Goal: Information Seeking & Learning: Learn about a topic

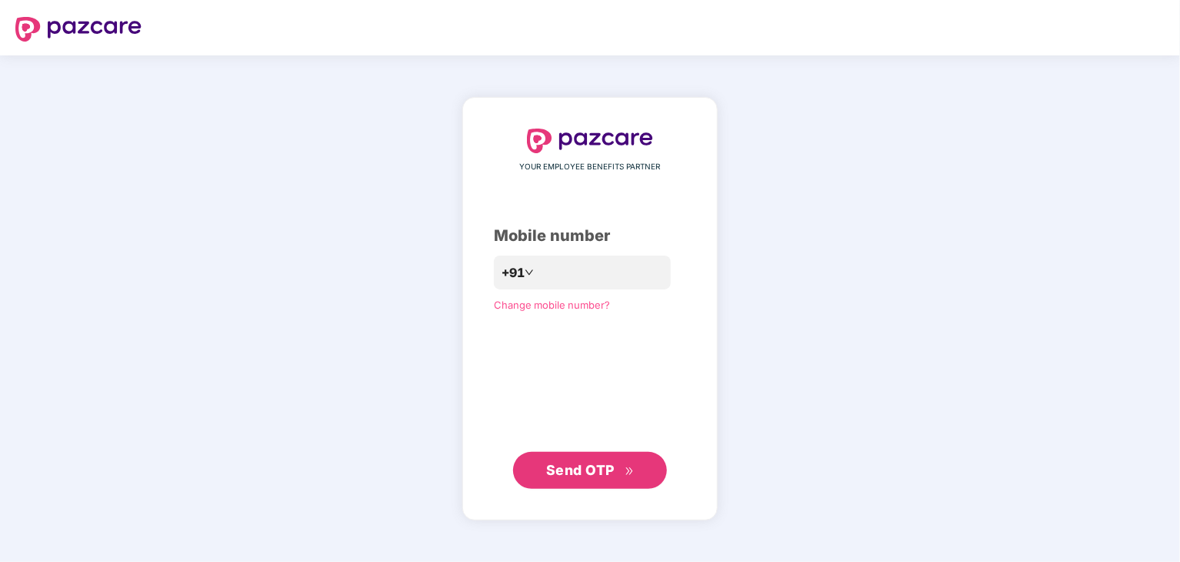
click at [561, 468] on span "Send OTP" at bounding box center [580, 470] width 68 height 16
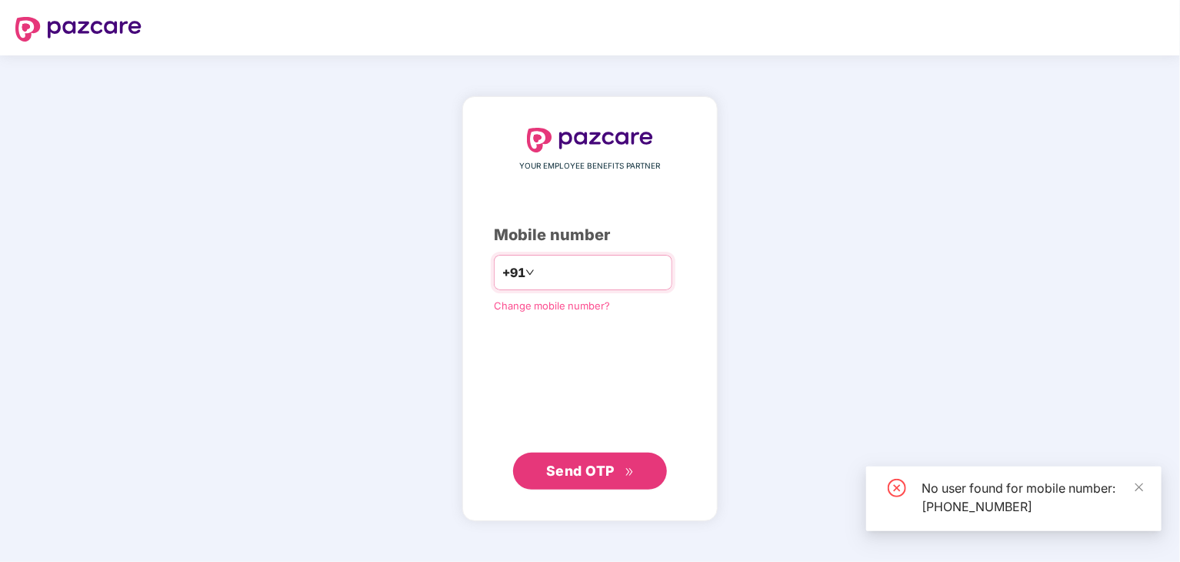
drag, startPoint x: 610, startPoint y: 268, endPoint x: 521, endPoint y: 275, distance: 89.5
click at [538, 275] on input "**********" at bounding box center [601, 272] width 126 height 25
click at [631, 278] on input "**********" at bounding box center [601, 272] width 126 height 25
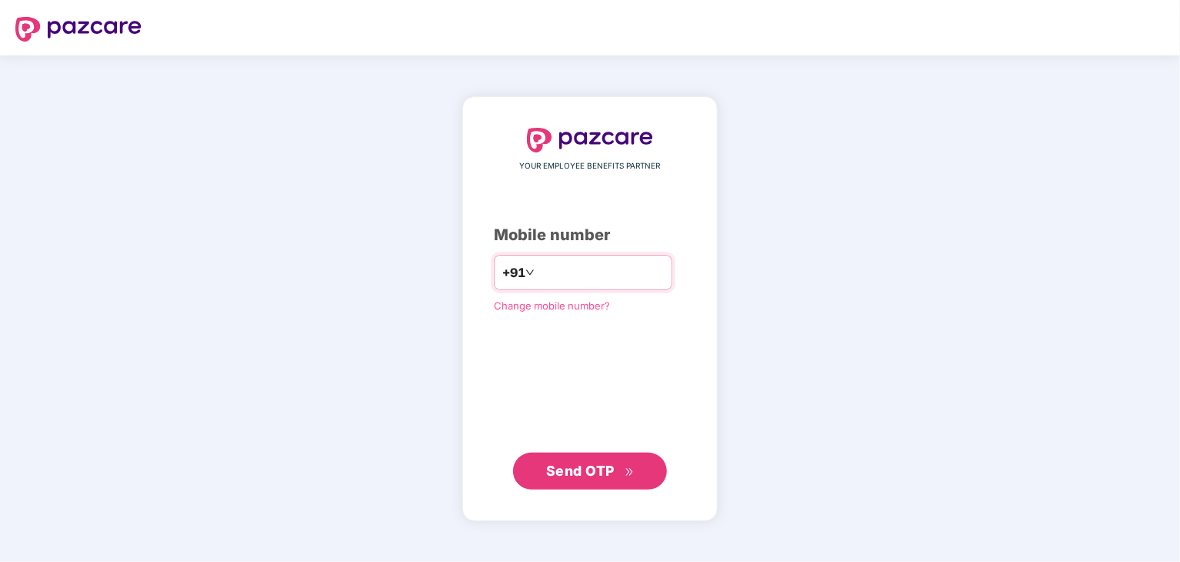
type input "*"
type input "**********"
click at [585, 461] on span "Send OTP" at bounding box center [590, 470] width 88 height 22
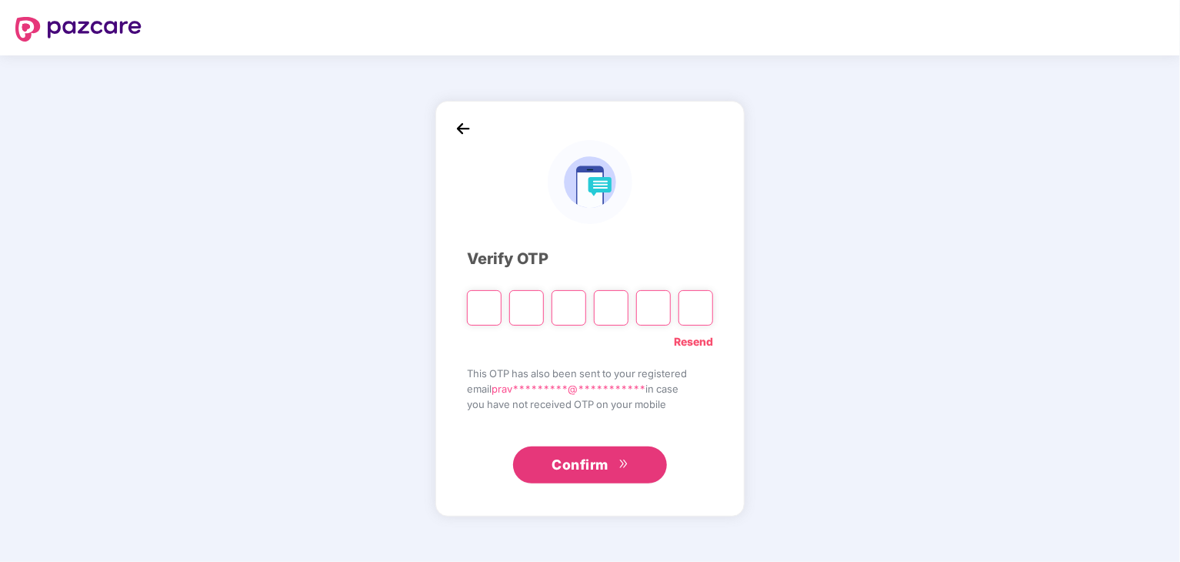
paste input "*"
type input "*"
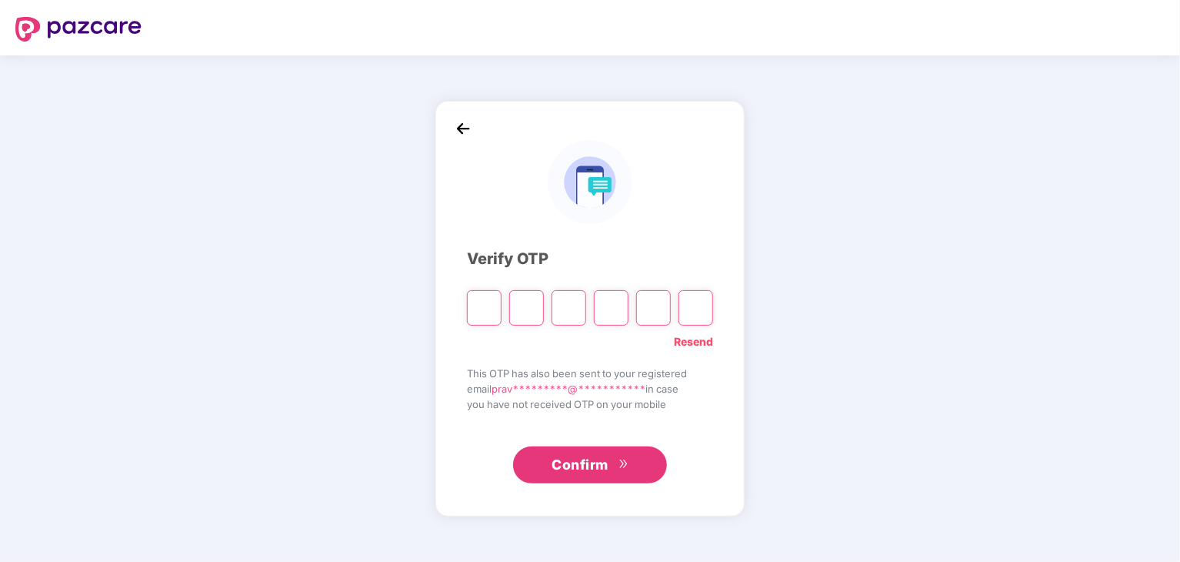
type input "*"
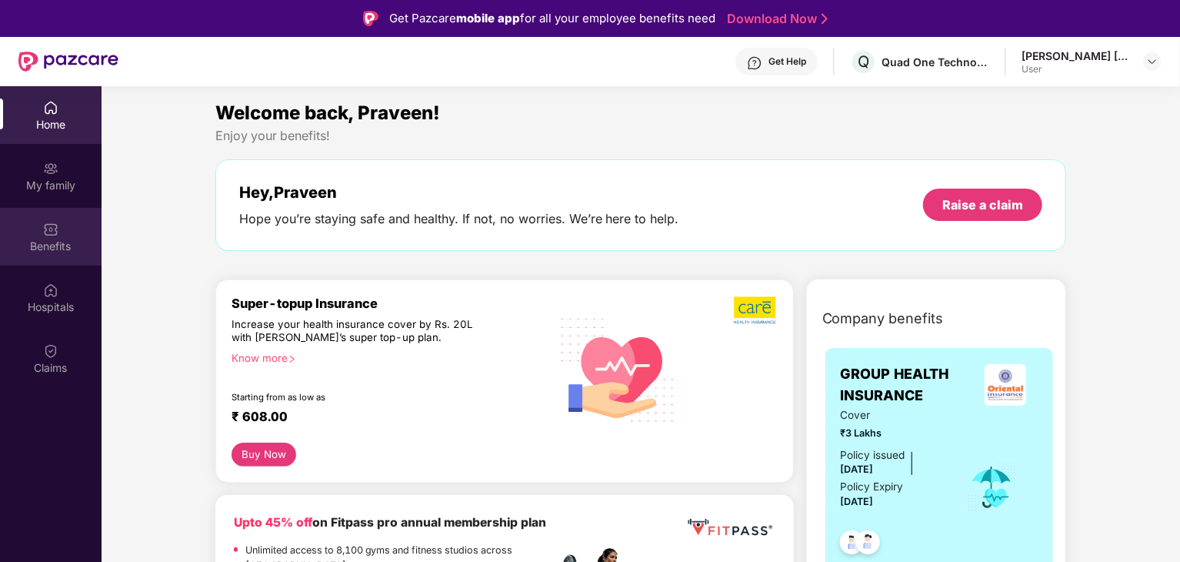
click at [46, 232] on img at bounding box center [50, 229] width 15 height 15
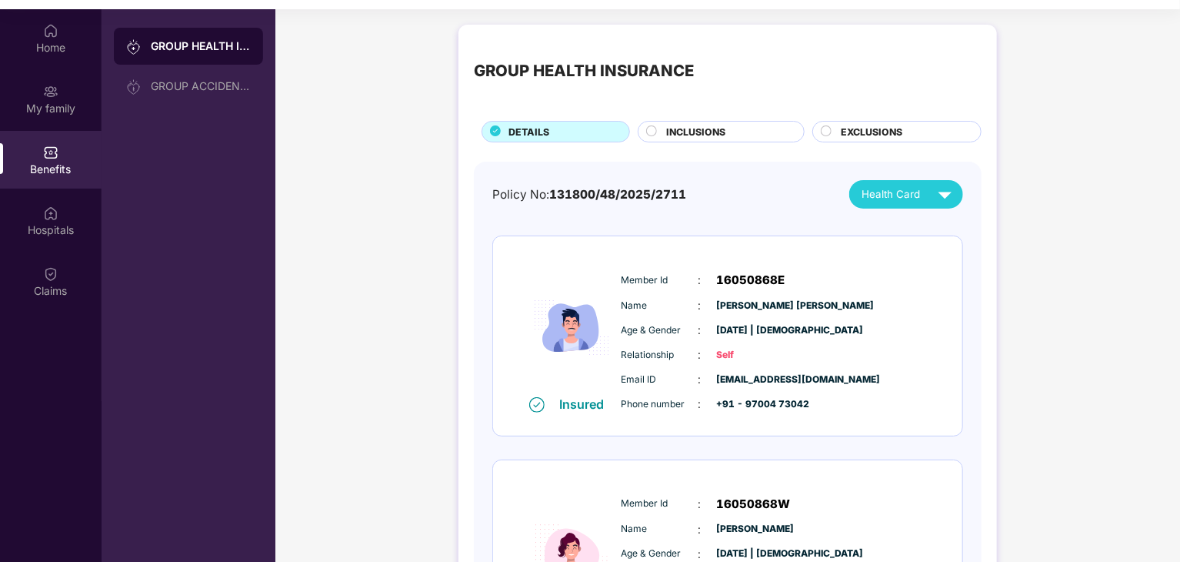
click at [705, 136] on span "INCLUSIONS" at bounding box center [695, 132] width 59 height 15
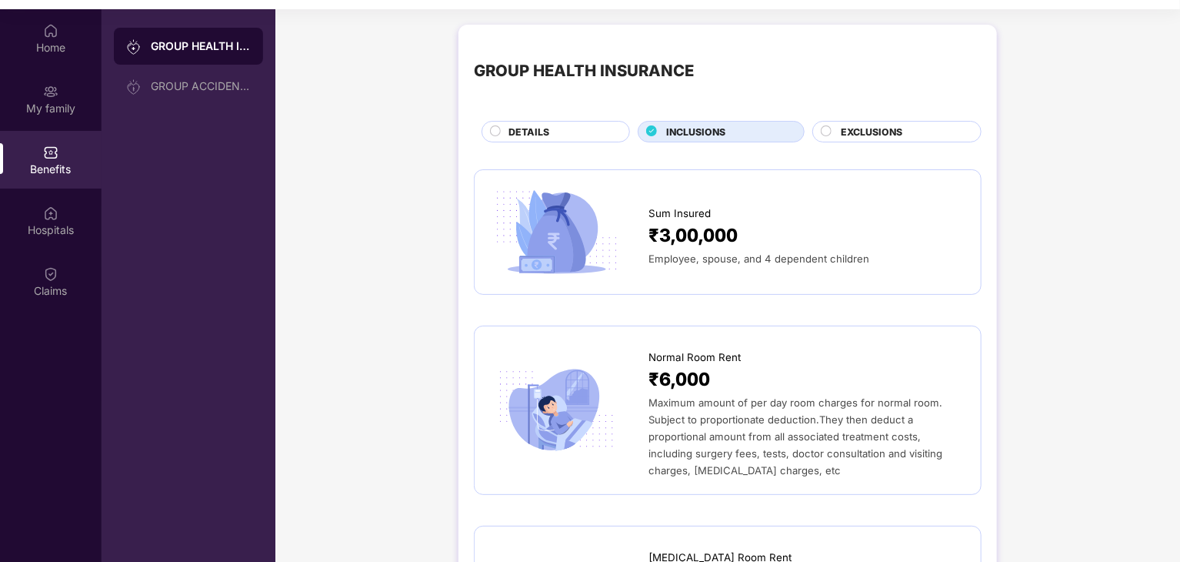
click at [849, 136] on span "EXCLUSIONS" at bounding box center [872, 132] width 62 height 15
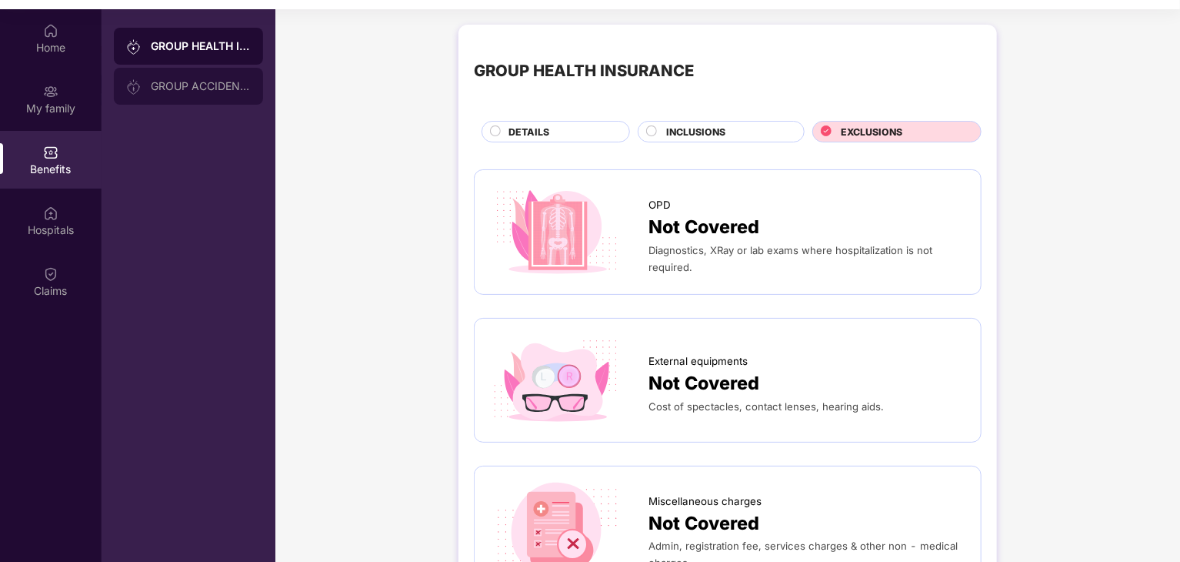
click at [202, 92] on div "GROUP ACCIDENTAL INSURANCE" at bounding box center [201, 86] width 100 height 12
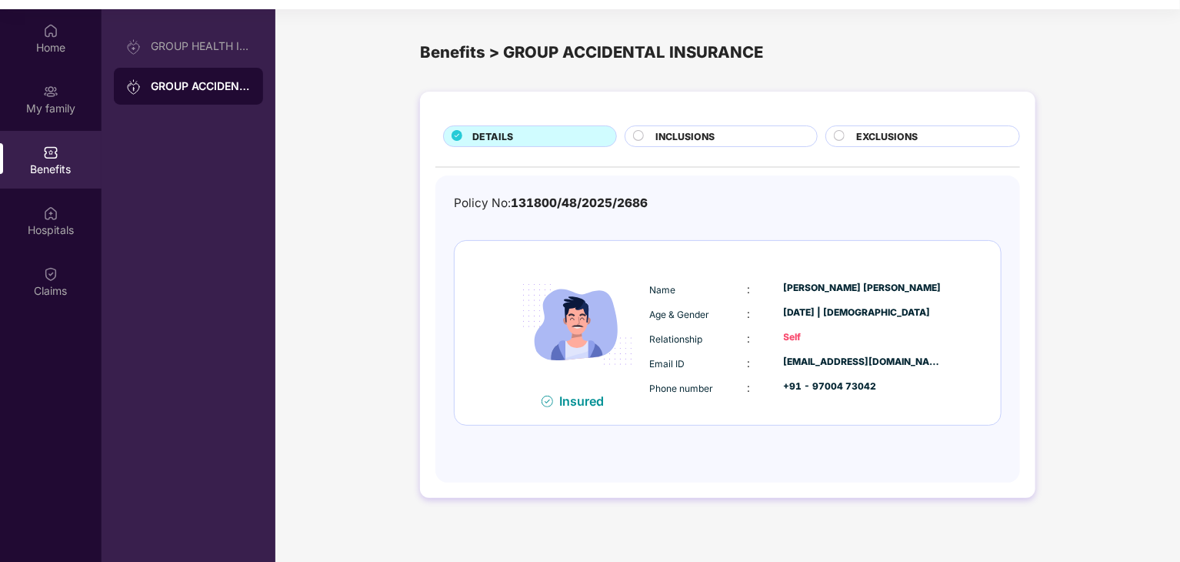
click at [683, 135] on span "INCLUSIONS" at bounding box center [684, 136] width 59 height 15
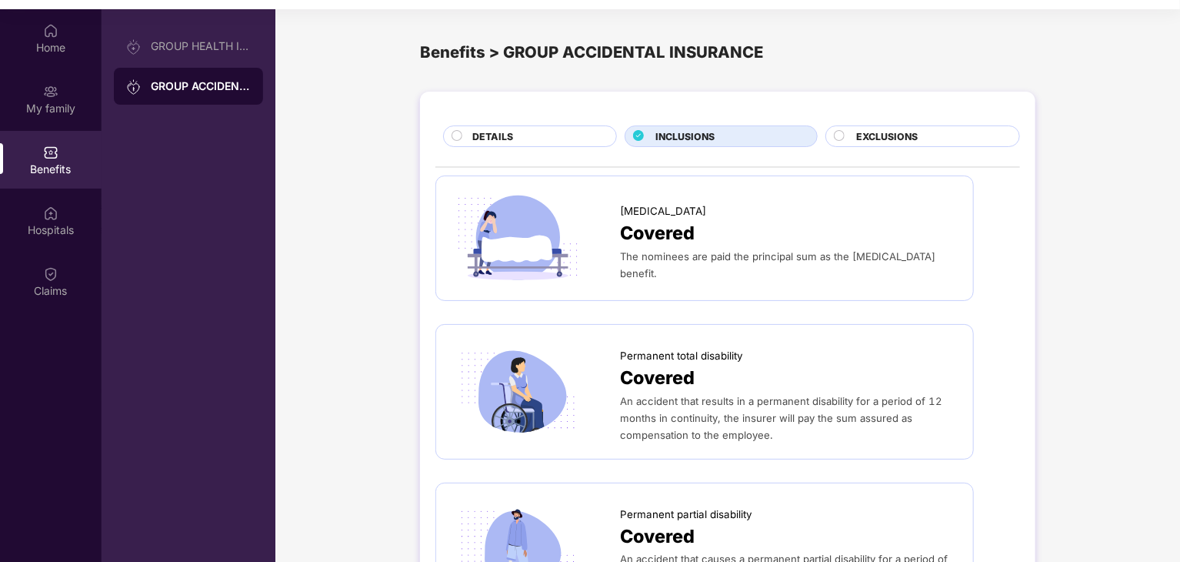
click at [548, 140] on div "DETAILS" at bounding box center [537, 137] width 144 height 17
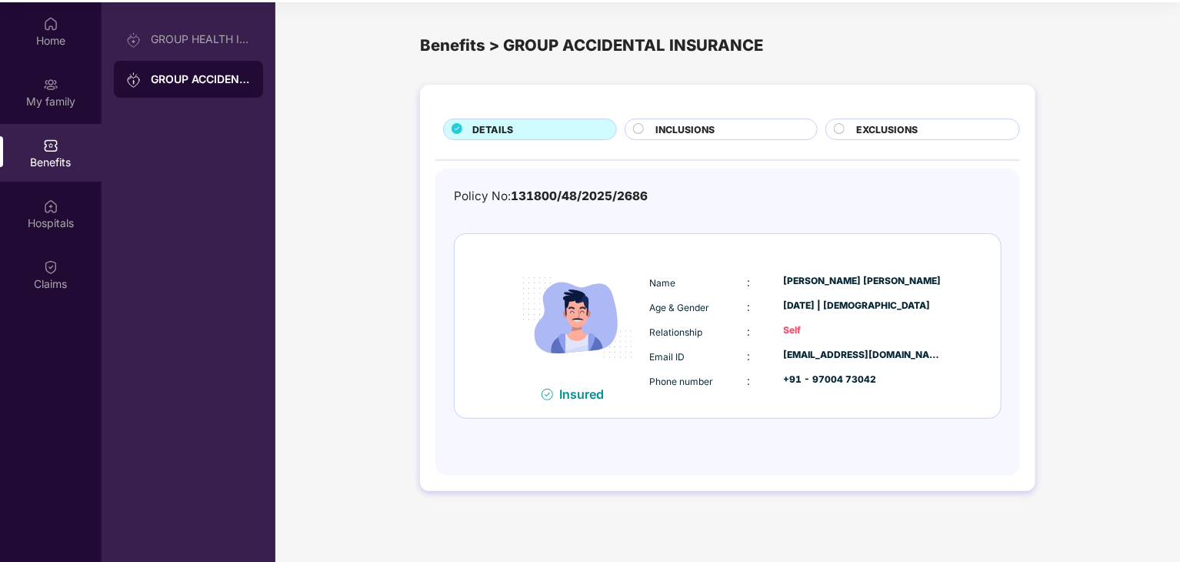
scroll to position [86, 0]
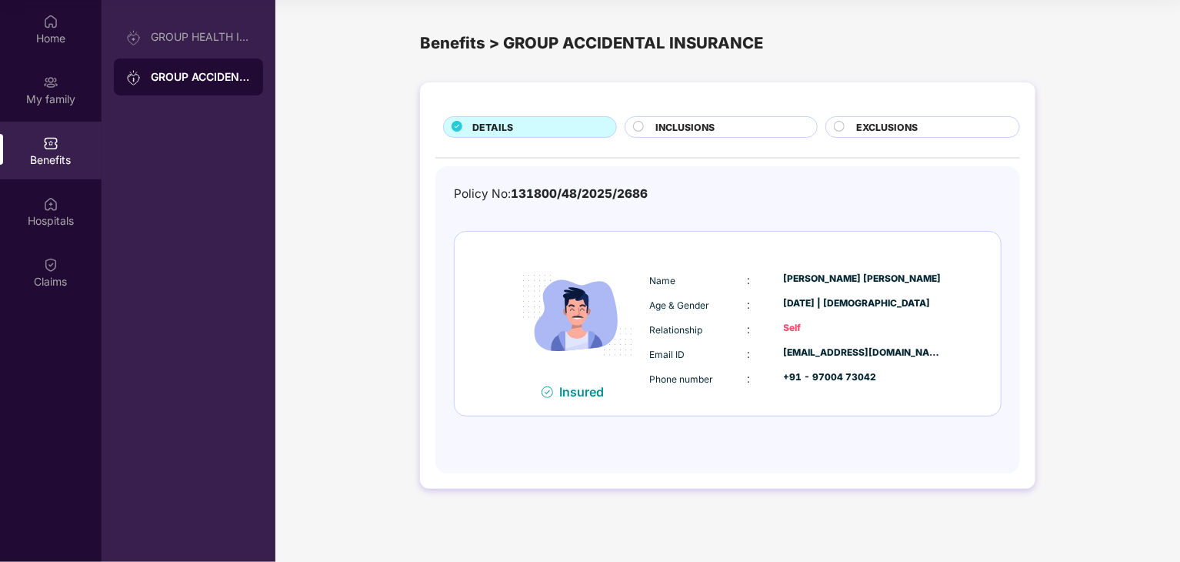
click at [680, 133] on span "INCLUSIONS" at bounding box center [684, 127] width 59 height 15
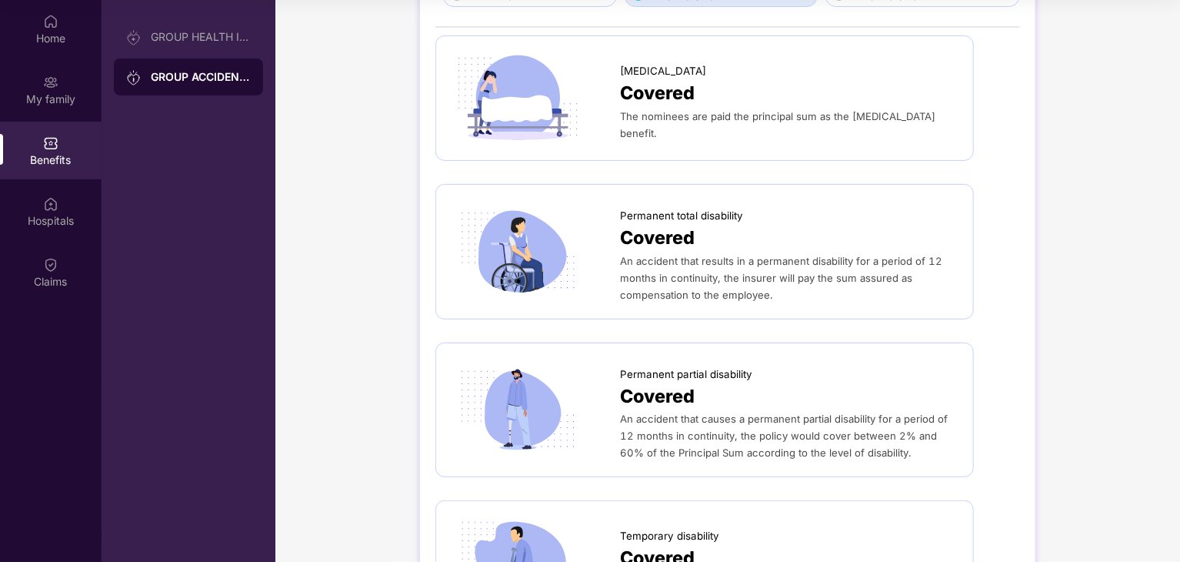
scroll to position [0, 0]
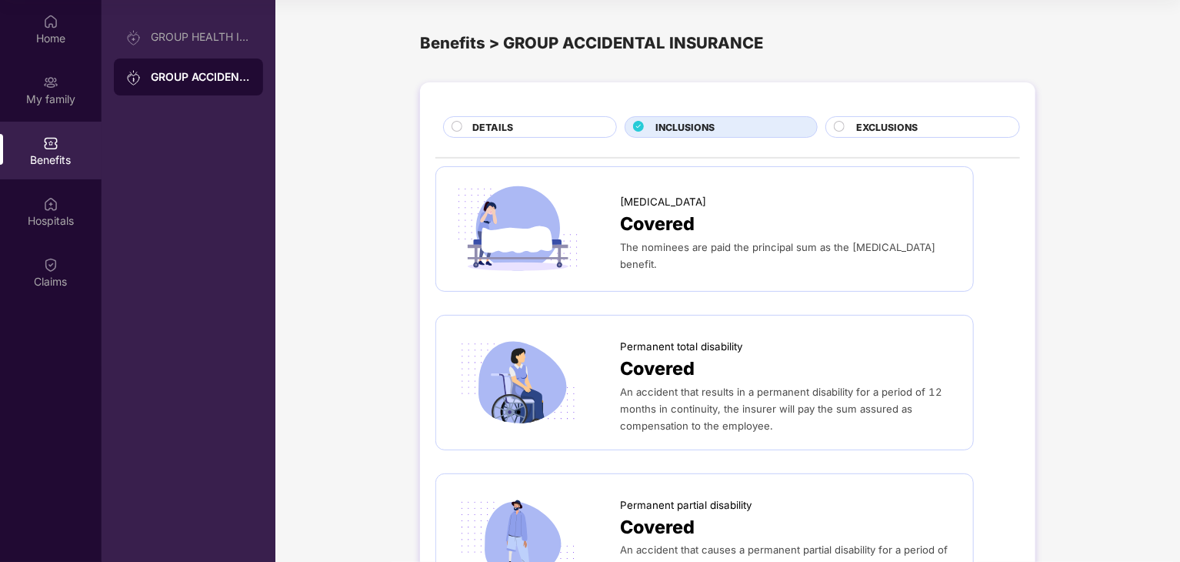
click at [873, 121] on span "EXCLUSIONS" at bounding box center [887, 127] width 62 height 15
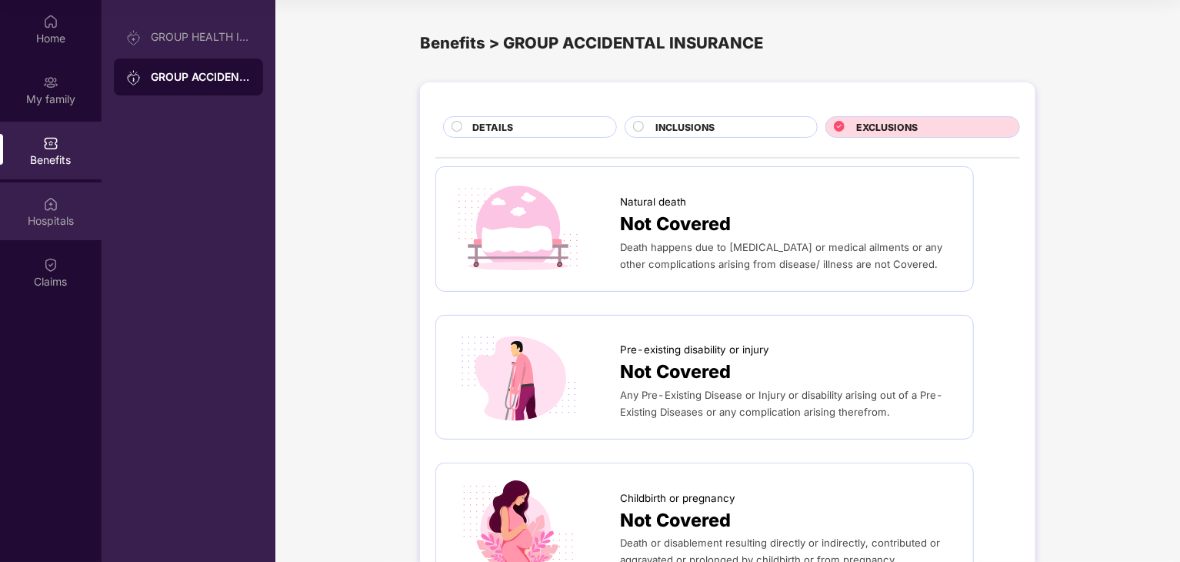
click at [62, 220] on div "Hospitals" at bounding box center [51, 220] width 102 height 15
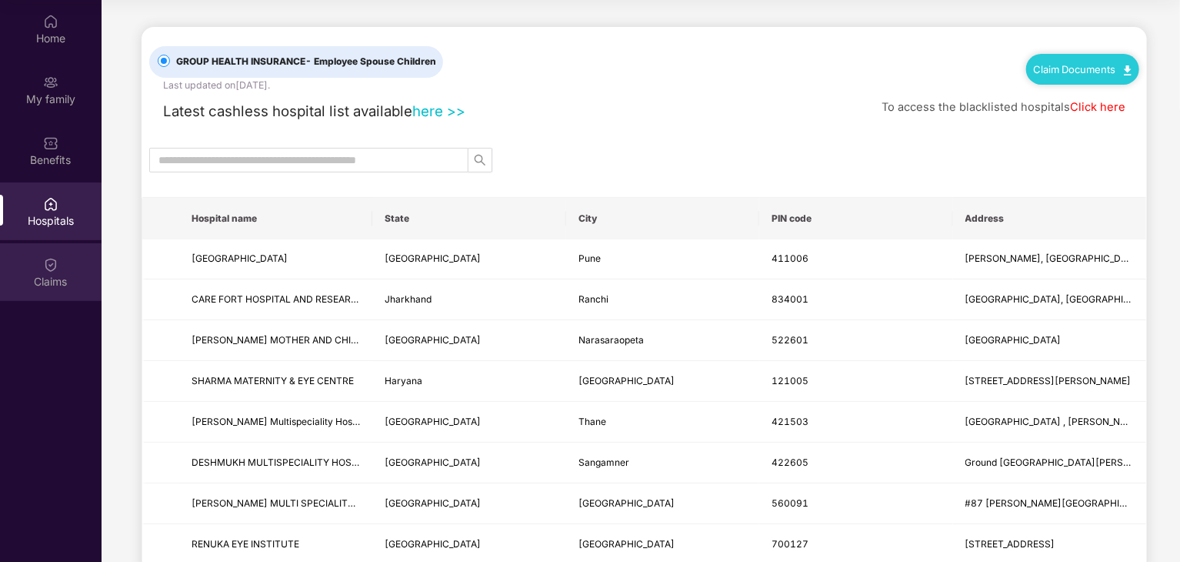
click at [60, 276] on div "Claims" at bounding box center [51, 281] width 102 height 15
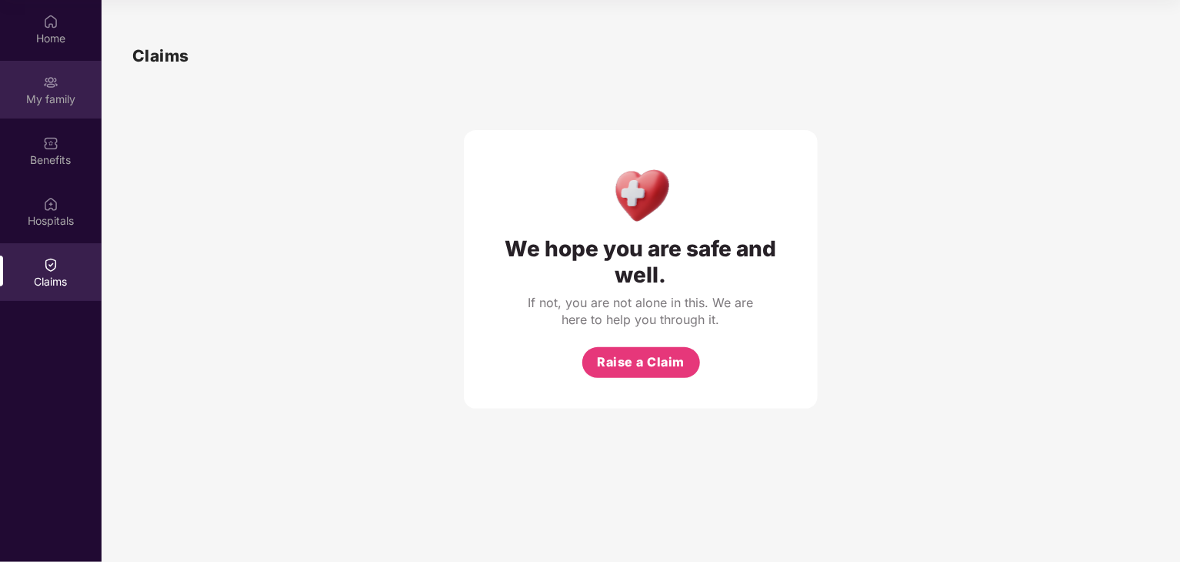
click at [55, 101] on div "My family" at bounding box center [51, 99] width 102 height 15
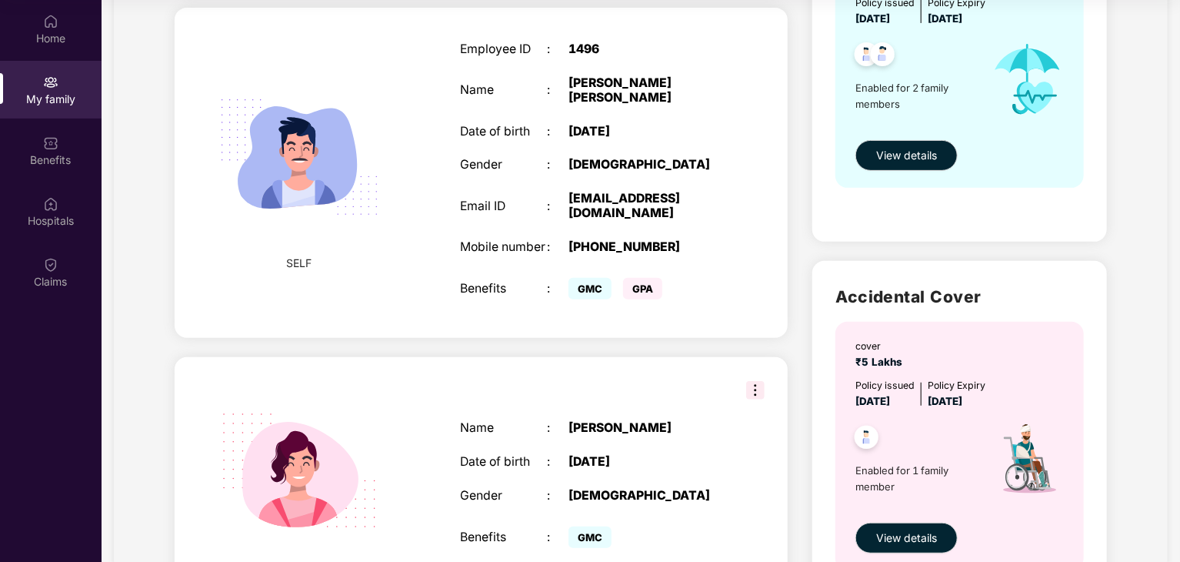
scroll to position [355, 0]
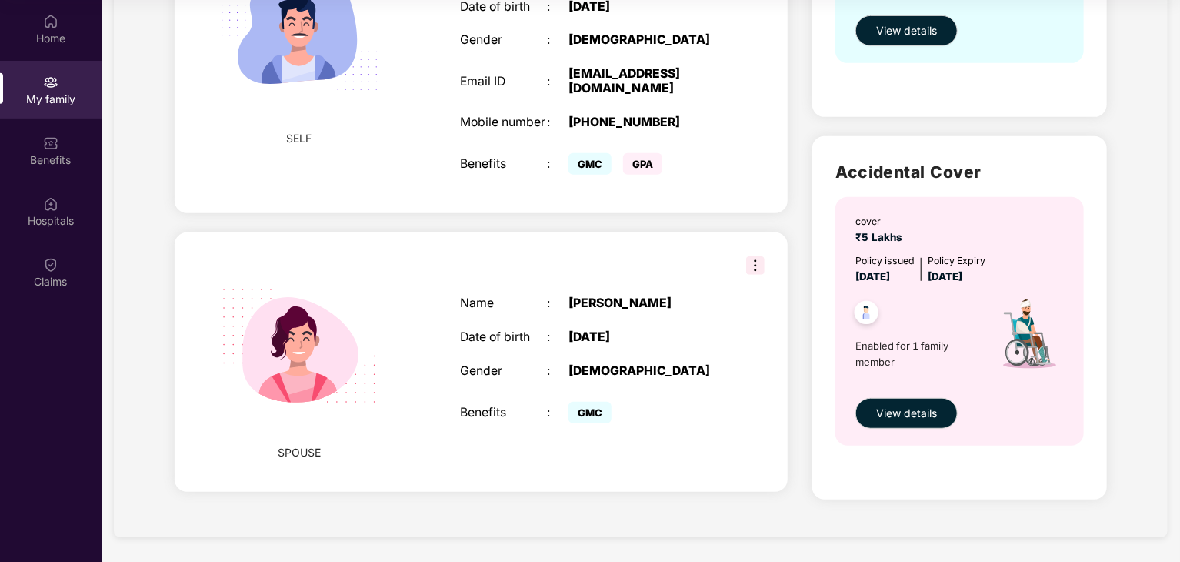
click at [868, 306] on img at bounding box center [867, 315] width 38 height 38
click at [908, 421] on span "View details" at bounding box center [906, 413] width 61 height 17
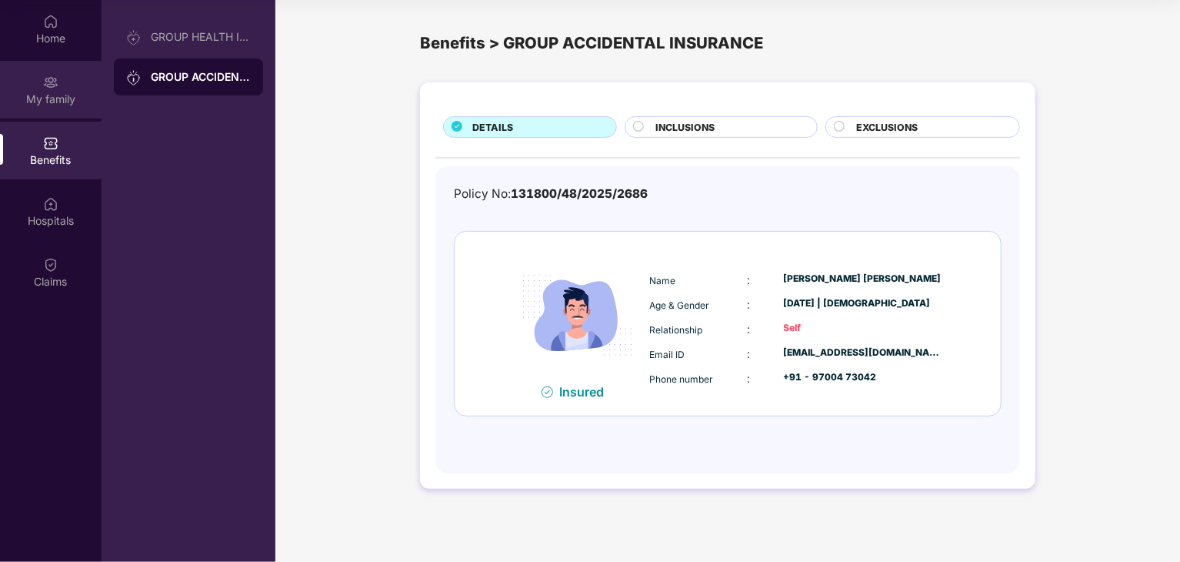
click at [45, 81] on img at bounding box center [50, 82] width 15 height 15
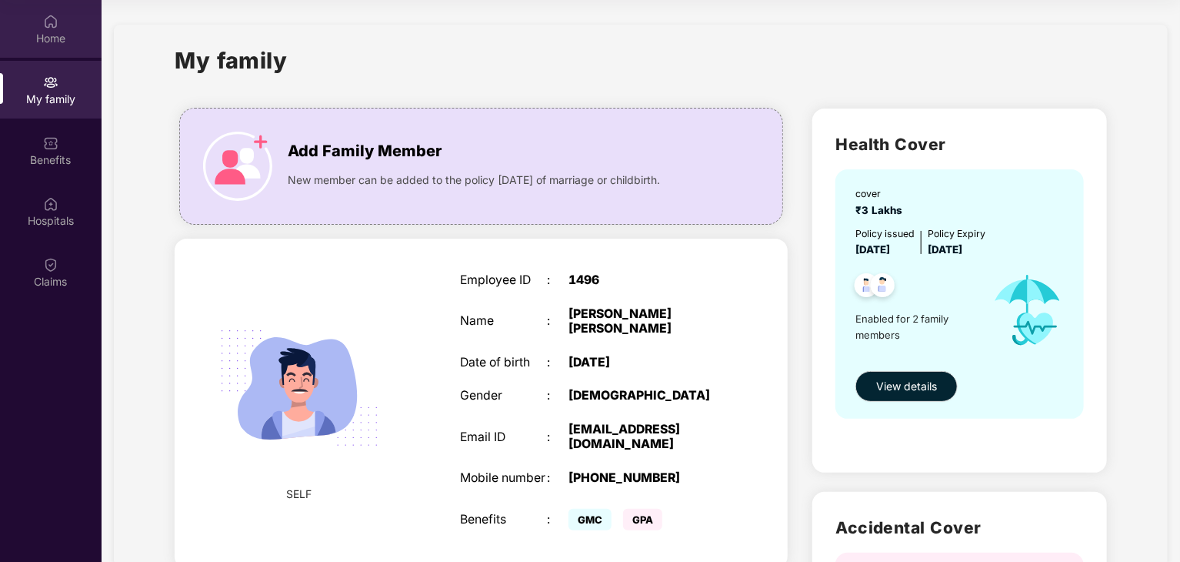
click at [46, 35] on div "Home" at bounding box center [51, 38] width 102 height 15
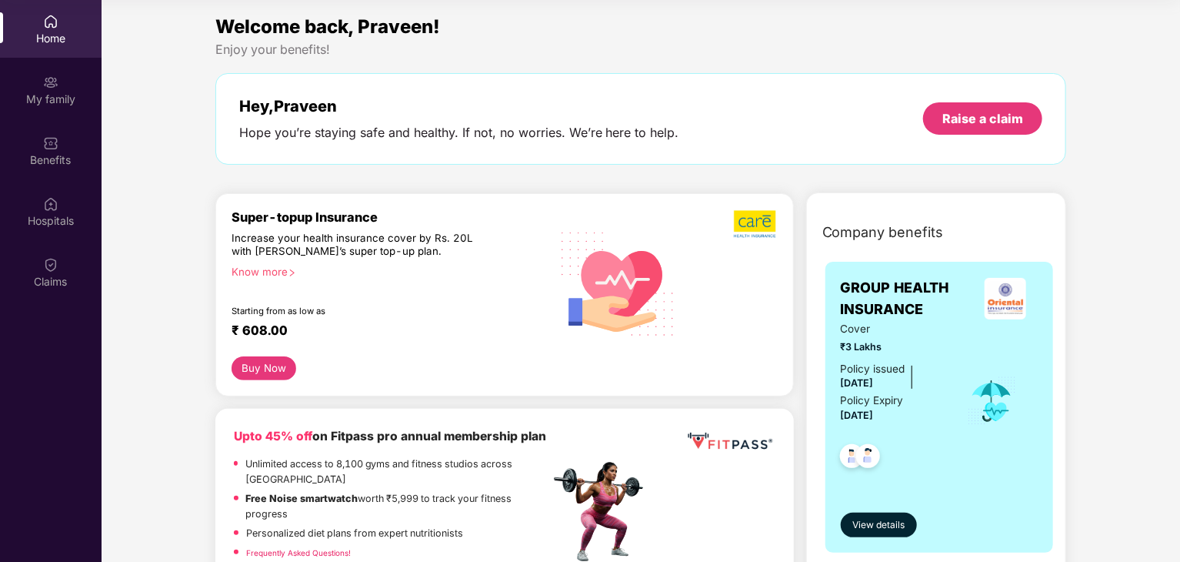
click at [285, 274] on div "Know more" at bounding box center [386, 270] width 309 height 11
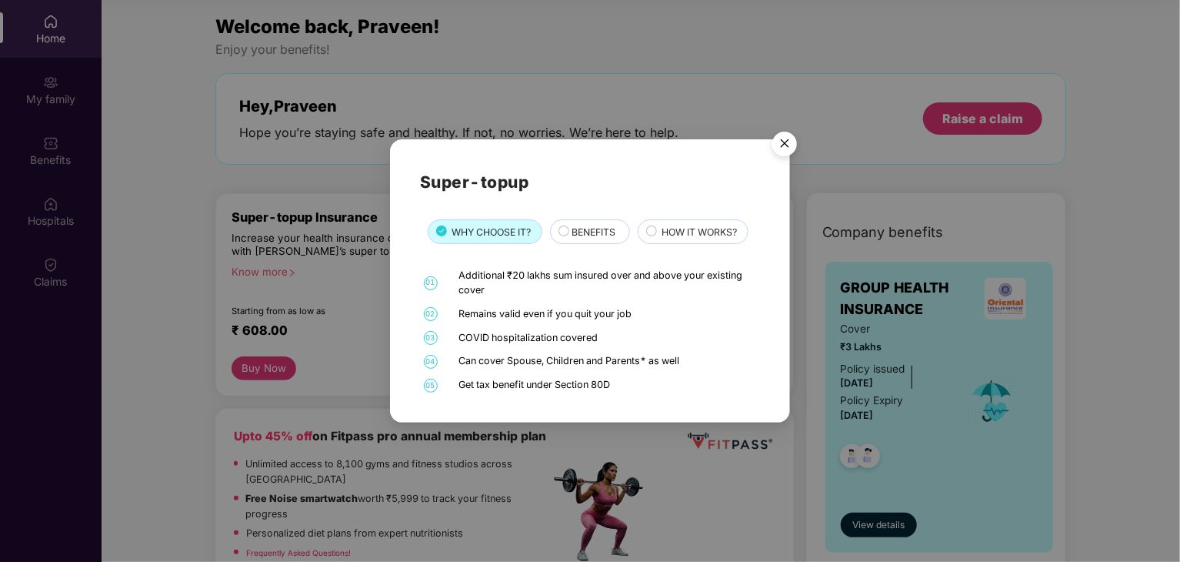
click at [577, 232] on span "BENEFITS" at bounding box center [594, 232] width 44 height 15
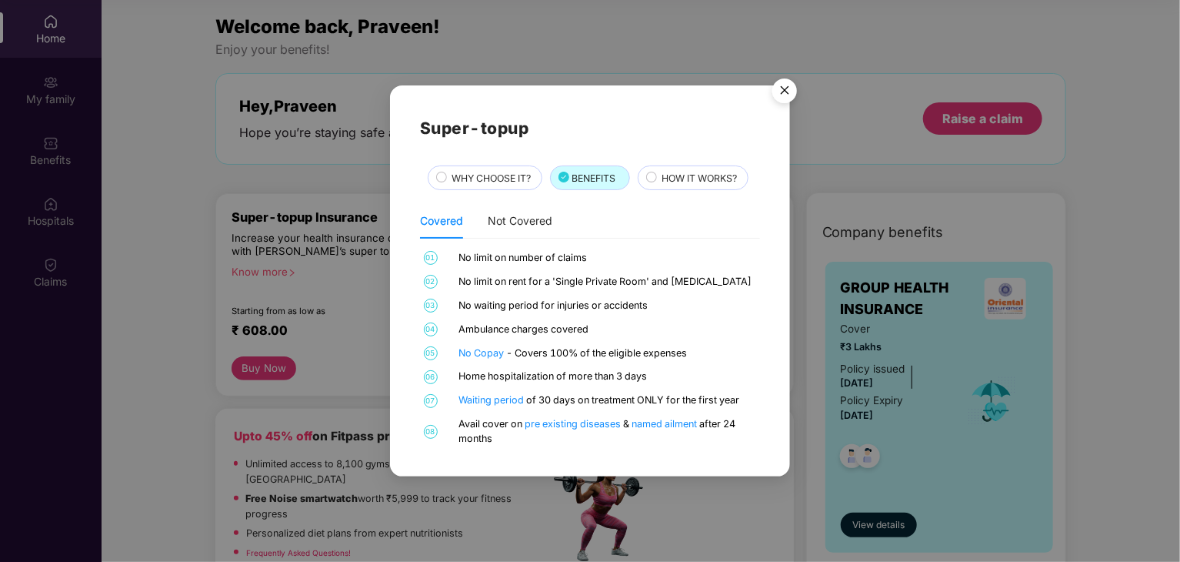
drag, startPoint x: 577, startPoint y: 232, endPoint x: 641, endPoint y: 216, distance: 65.9
click at [641, 216] on div "Covered Not Covered" at bounding box center [590, 220] width 340 height 35
click at [711, 175] on span "HOW IT WORKS?" at bounding box center [699, 178] width 75 height 15
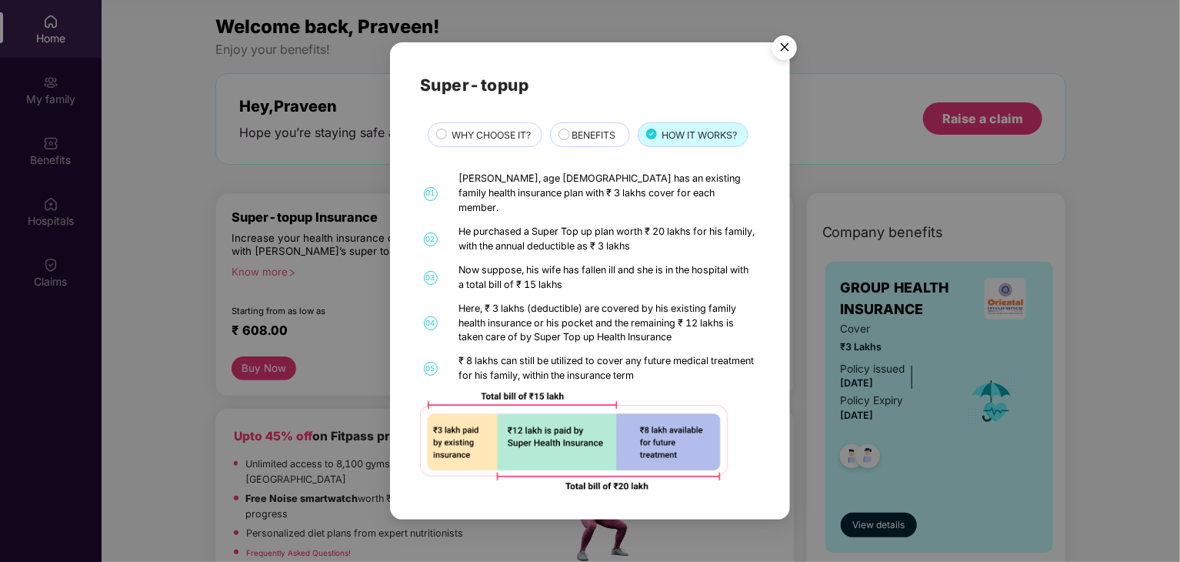
click at [791, 56] on img "Close" at bounding box center [784, 49] width 43 height 43
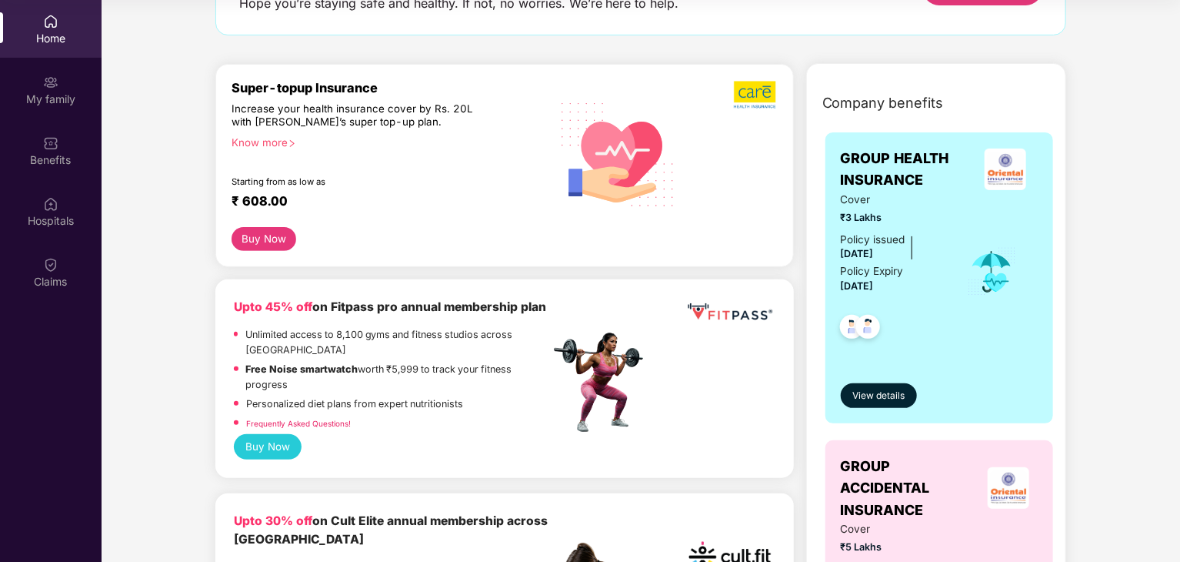
scroll to position [154, 0]
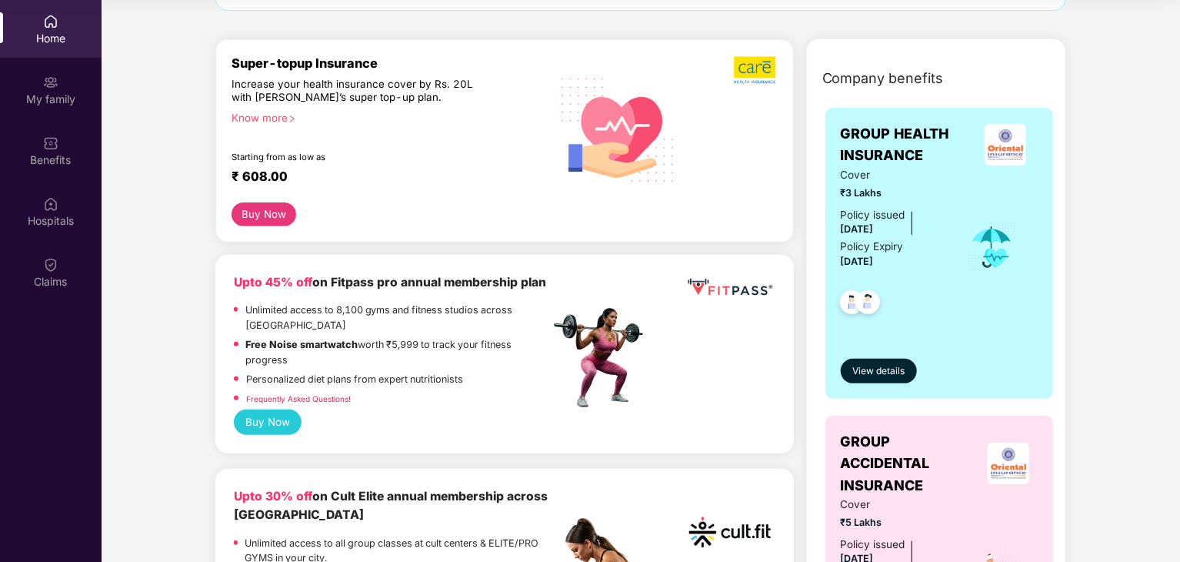
click at [283, 213] on button "Buy Now" at bounding box center [264, 214] width 65 height 24
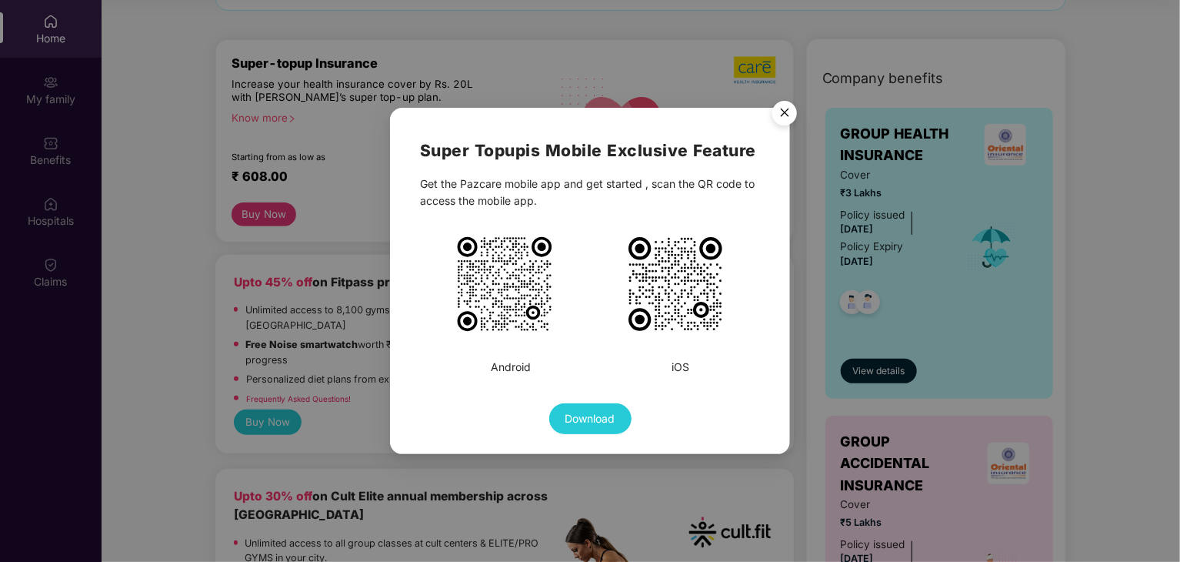
click at [787, 113] on img "Close" at bounding box center [784, 115] width 43 height 43
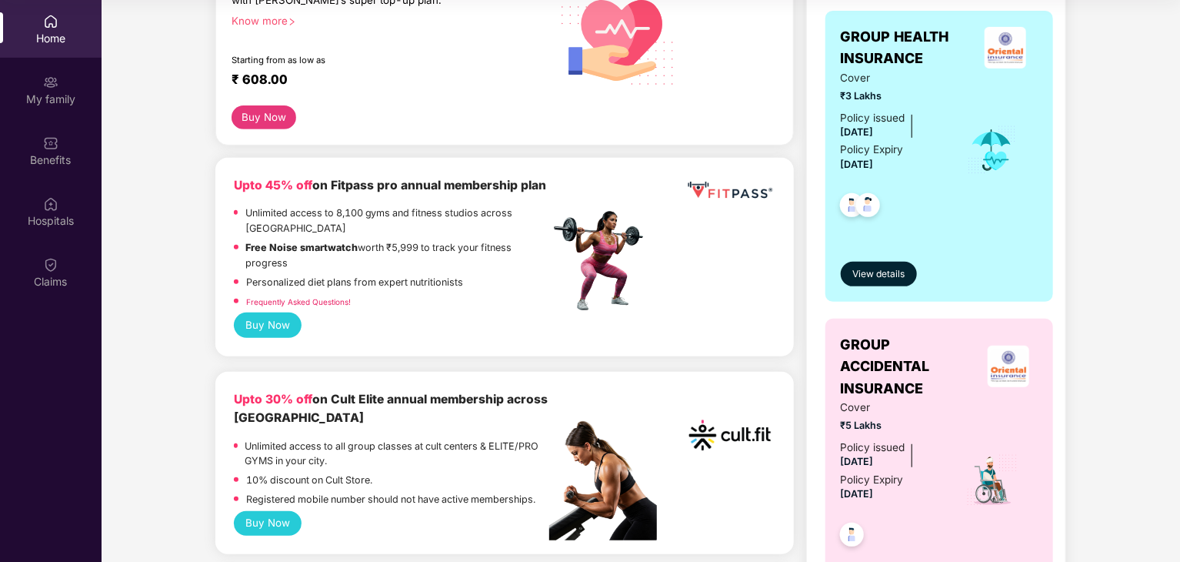
scroll to position [77, 0]
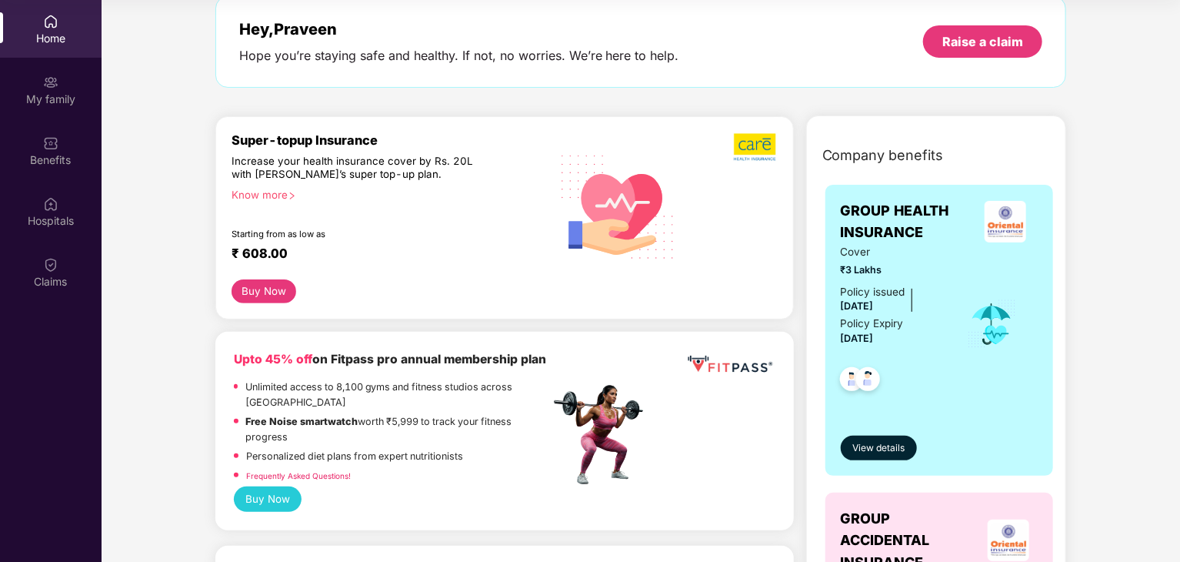
click at [250, 194] on div "Know more" at bounding box center [386, 193] width 309 height 11
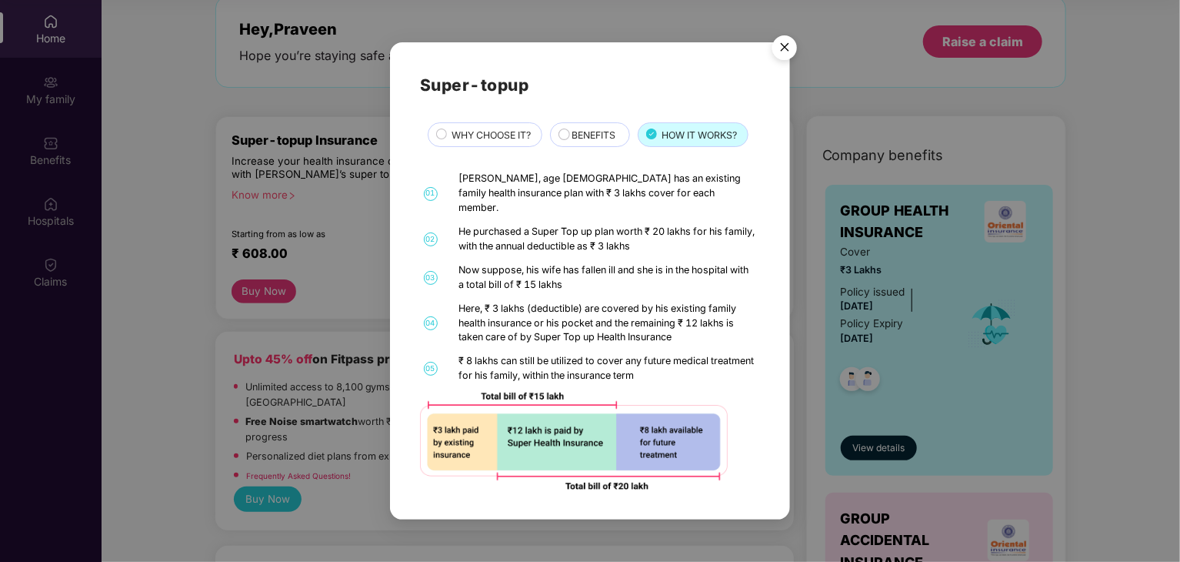
scroll to position [0, 0]
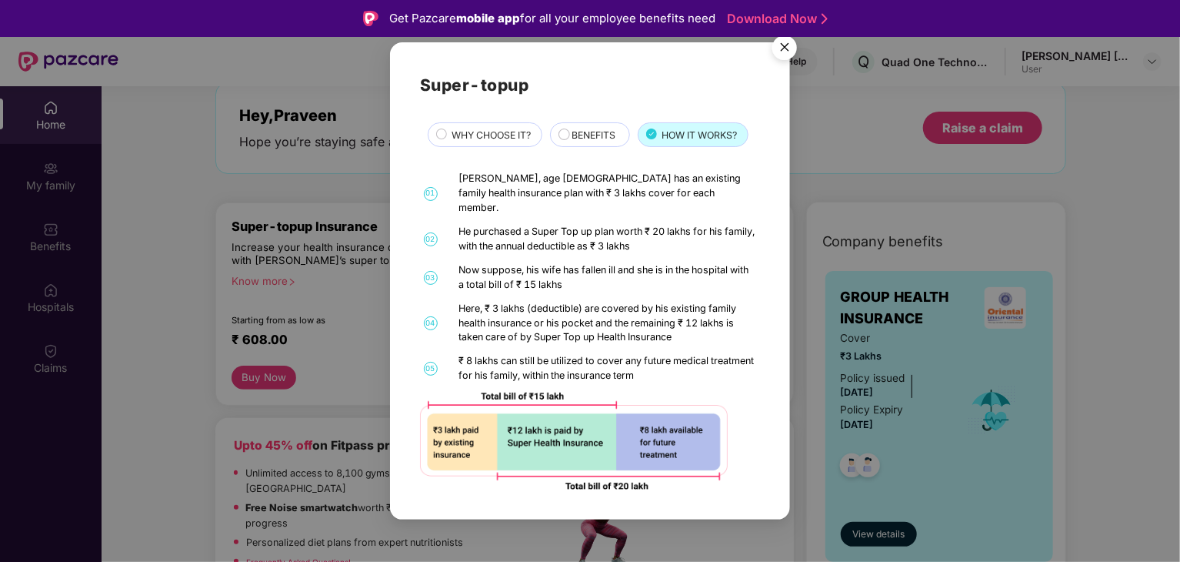
click at [785, 53] on img "Close" at bounding box center [784, 49] width 43 height 43
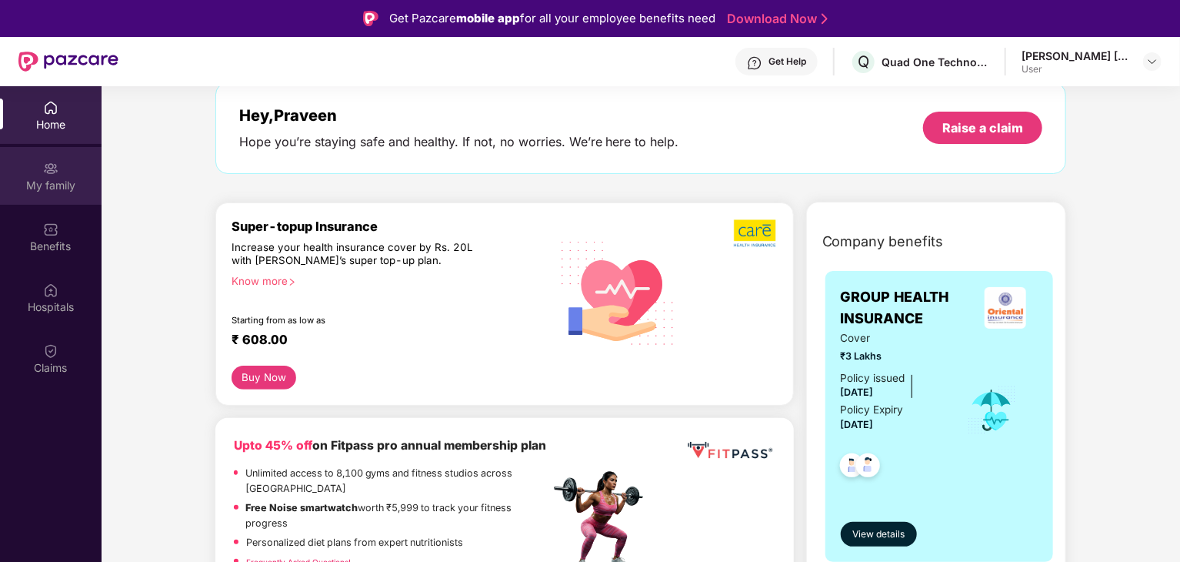
click at [43, 178] on div "My family" at bounding box center [51, 185] width 102 height 15
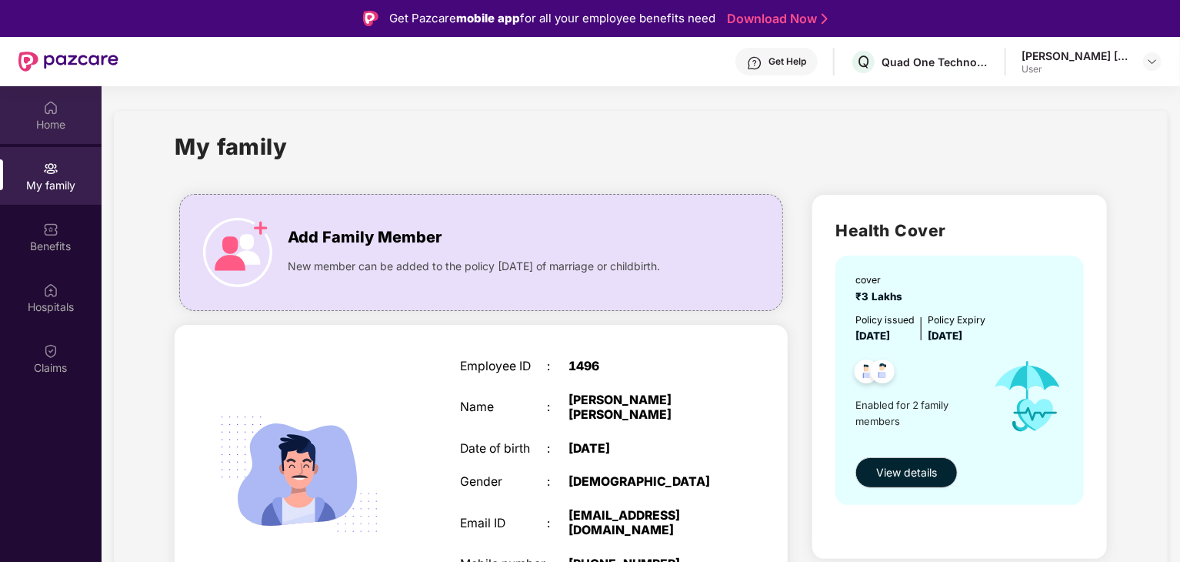
click at [58, 123] on div "Home" at bounding box center [51, 124] width 102 height 15
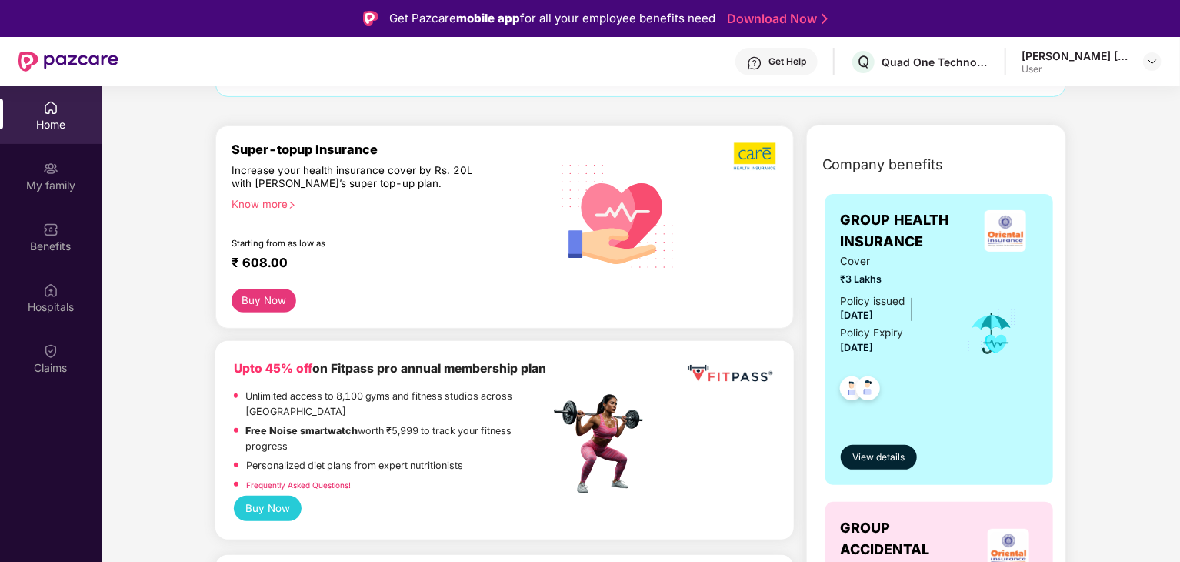
scroll to position [231, 0]
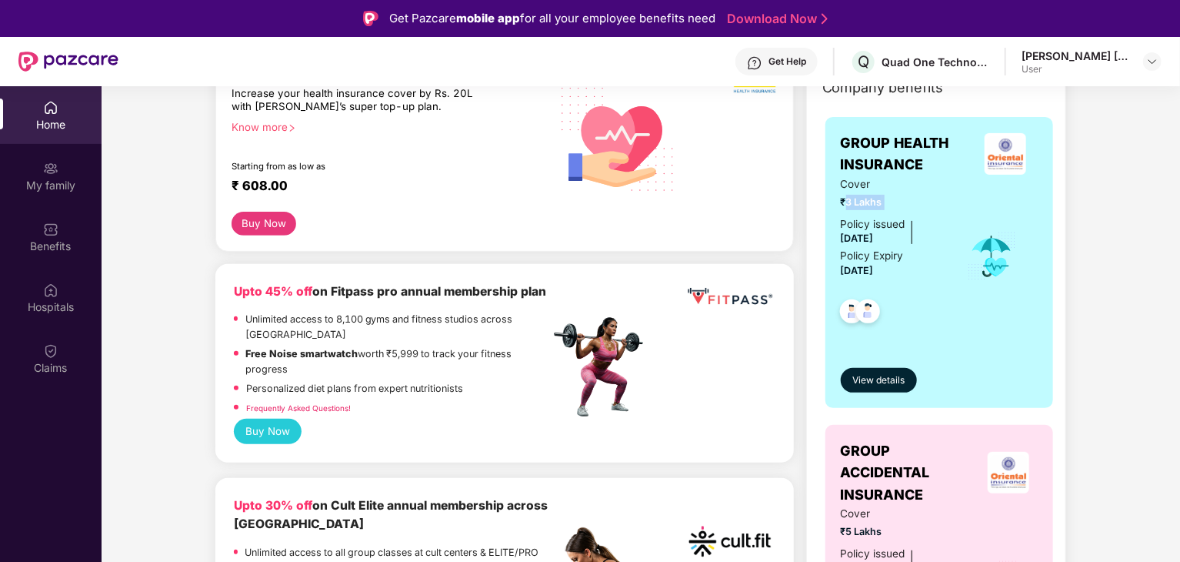
drag, startPoint x: 883, startPoint y: 202, endPoint x: 872, endPoint y: 204, distance: 11.6
click at [858, 204] on span "₹3 Lakhs" at bounding box center [893, 202] width 105 height 15
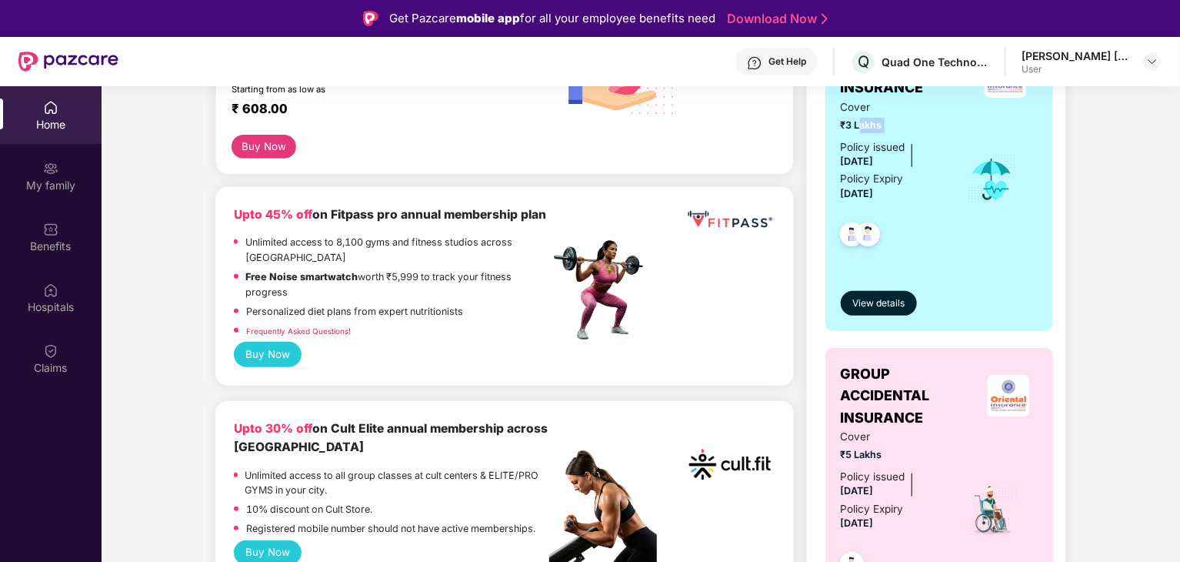
scroll to position [385, 0]
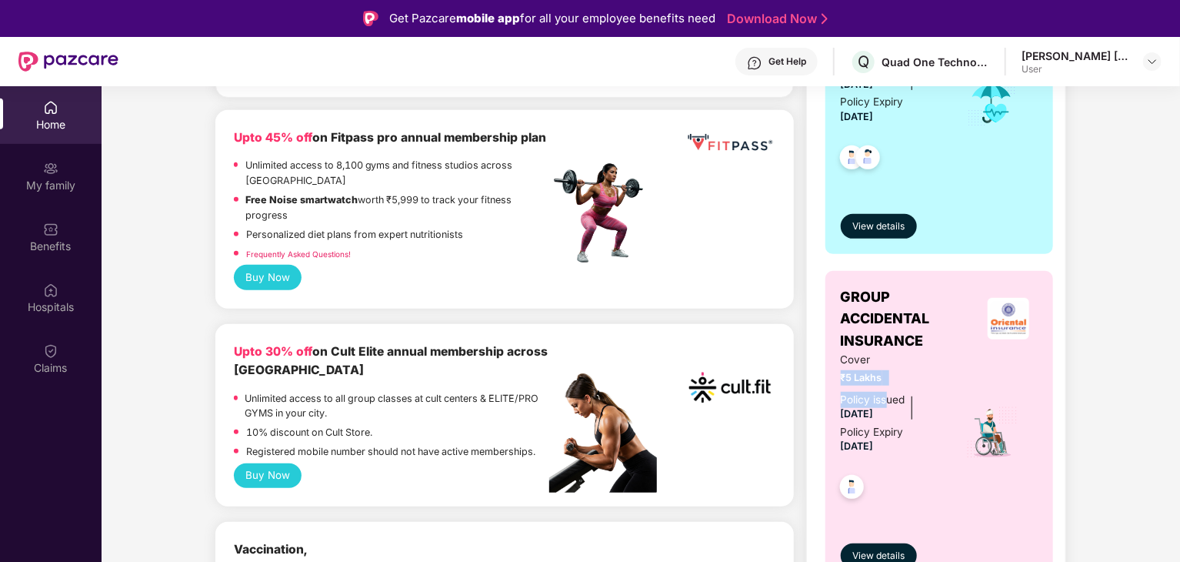
drag, startPoint x: 886, startPoint y: 385, endPoint x: 827, endPoint y: 371, distance: 61.0
click at [827, 371] on div "GROUP ACCIDENTAL INSURANCE Cover ₹5 Lakhs Policy issued [DATE] Policy Expiry [D…" at bounding box center [939, 427] width 228 height 312
click at [902, 378] on span "₹5 Lakhs" at bounding box center [893, 377] width 105 height 15
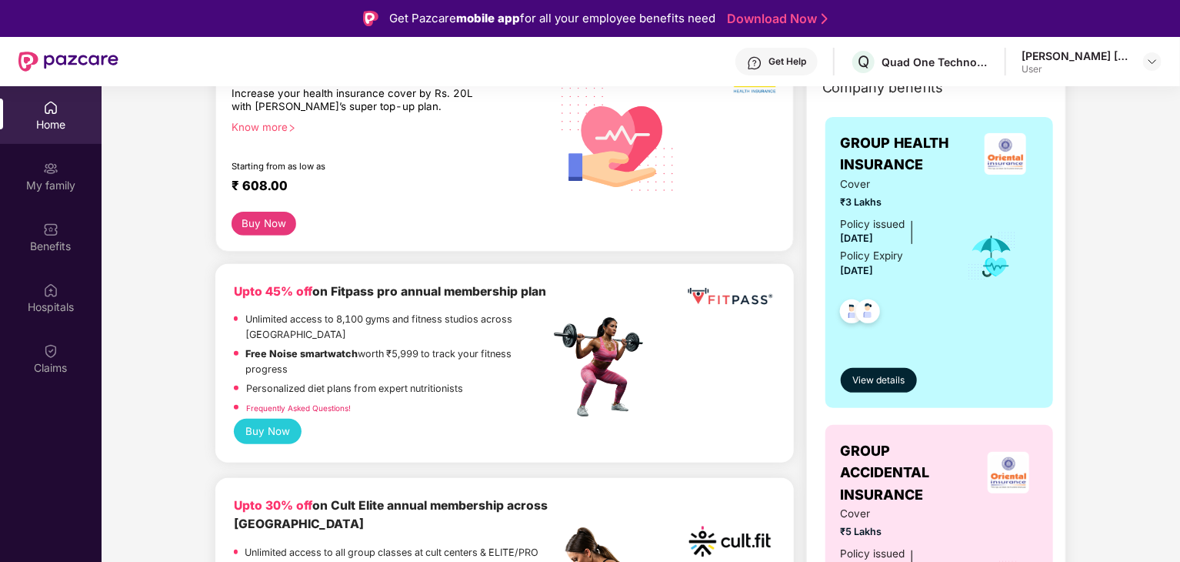
scroll to position [154, 0]
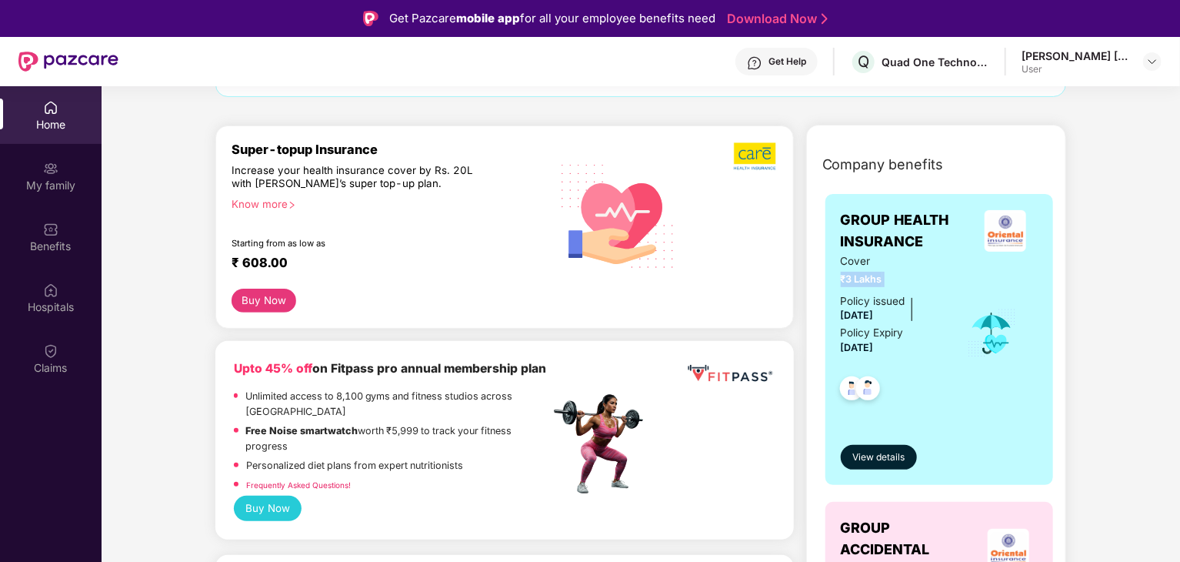
drag, startPoint x: 883, startPoint y: 276, endPoint x: 822, endPoint y: 285, distance: 61.4
click at [822, 285] on div "GROUP HEALTH INSURANCE Cover ₹3 Lakhs Policy issued [DATE] Policy Expiry [DATE]…" at bounding box center [939, 509] width 253 height 649
click at [984, 295] on div "Cover ₹3 Lakhs Policy issued [DATE] Policy Expiry [DATE]" at bounding box center [940, 333] width 198 height 161
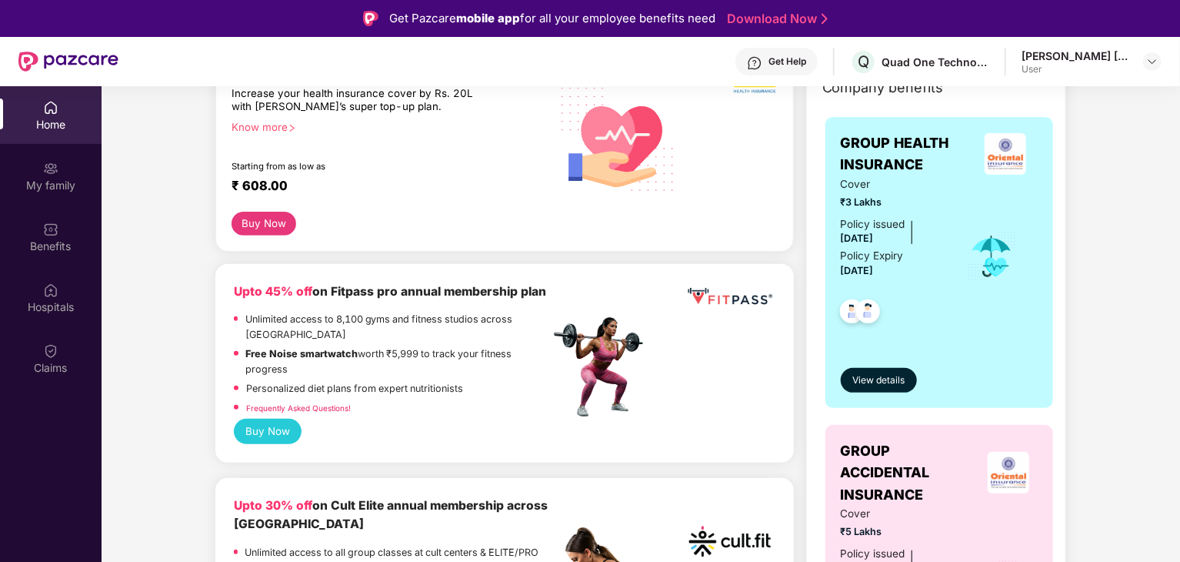
scroll to position [0, 0]
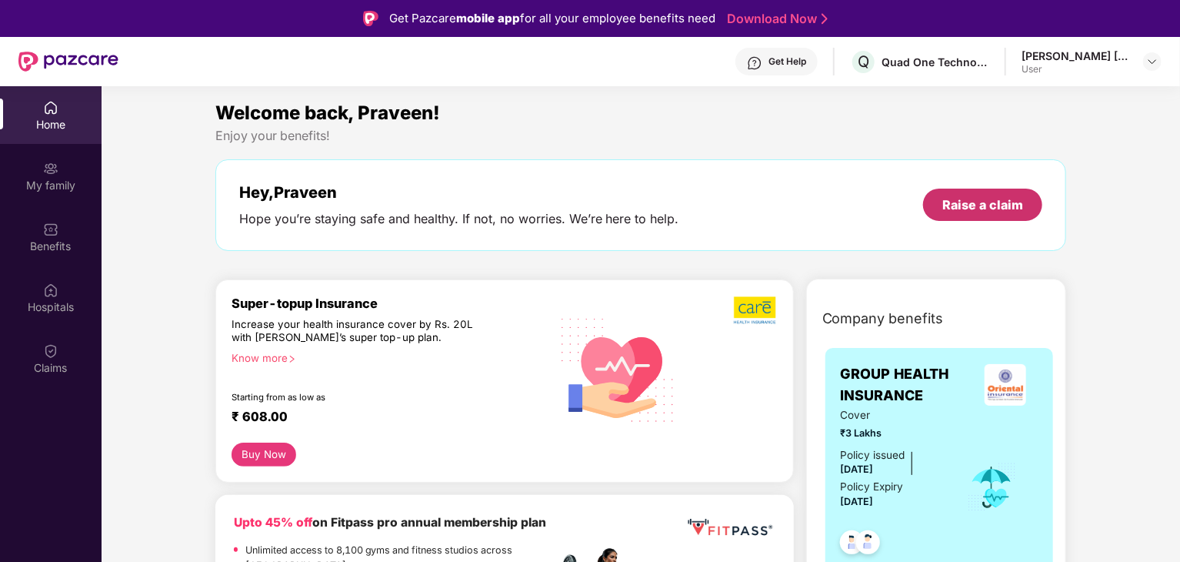
click at [985, 208] on div "Raise a claim" at bounding box center [982, 204] width 81 height 17
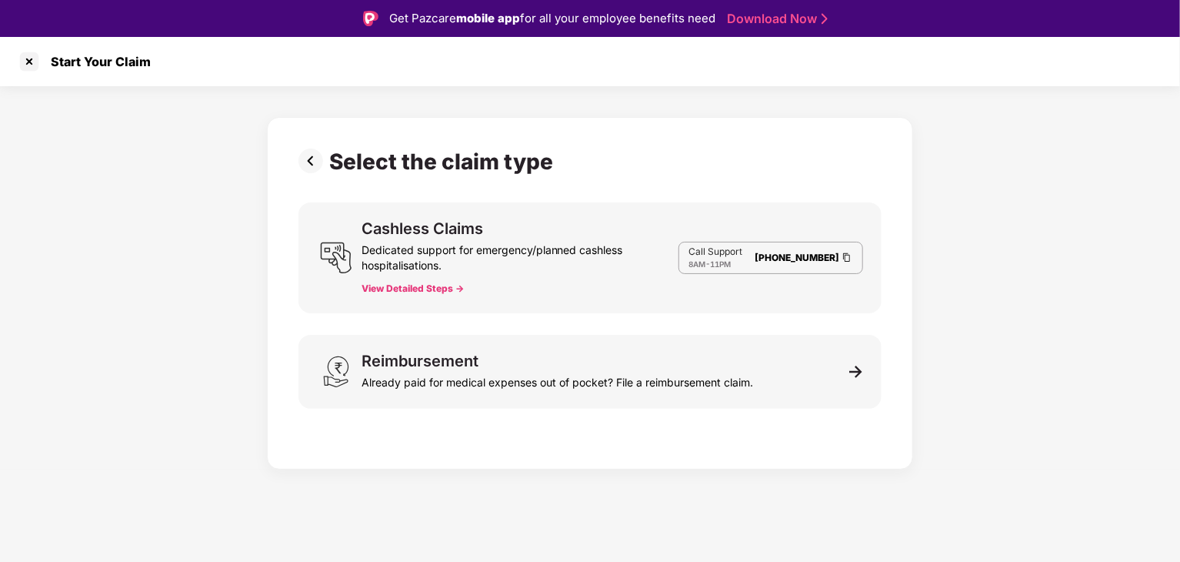
click at [411, 289] on button "View Detailed Steps ->" at bounding box center [413, 288] width 102 height 12
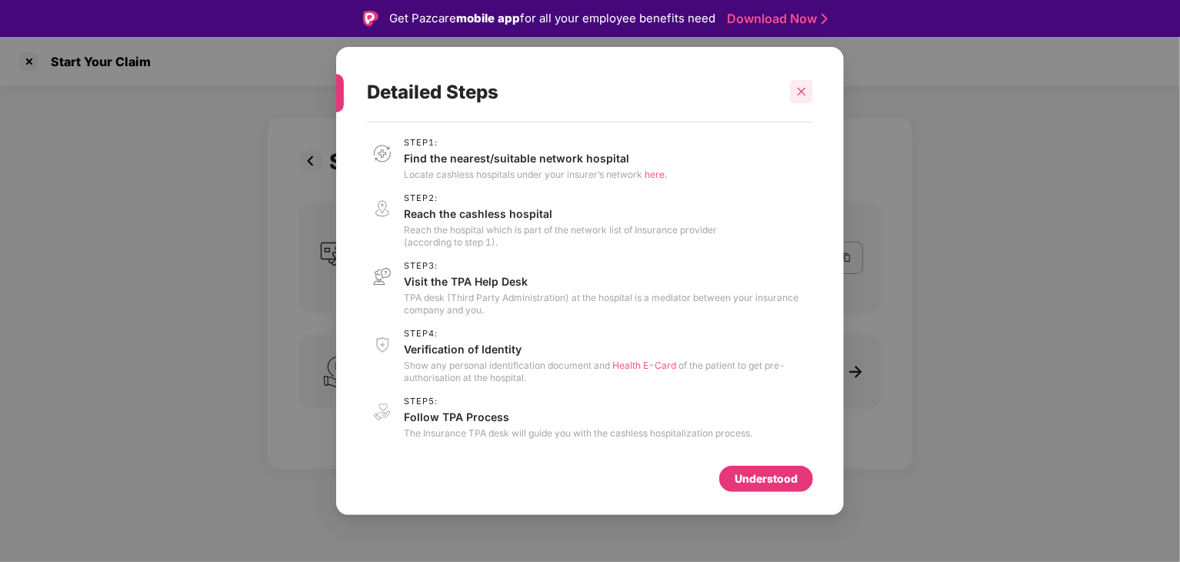
click at [798, 90] on icon "close" at bounding box center [801, 91] width 11 height 11
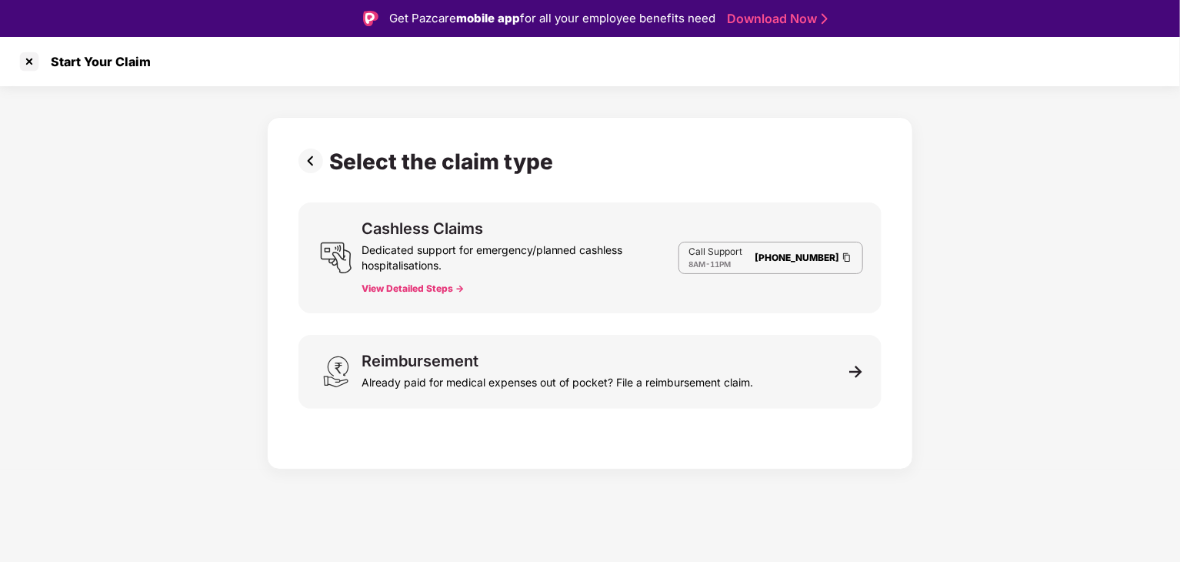
click at [317, 159] on img at bounding box center [313, 160] width 31 height 25
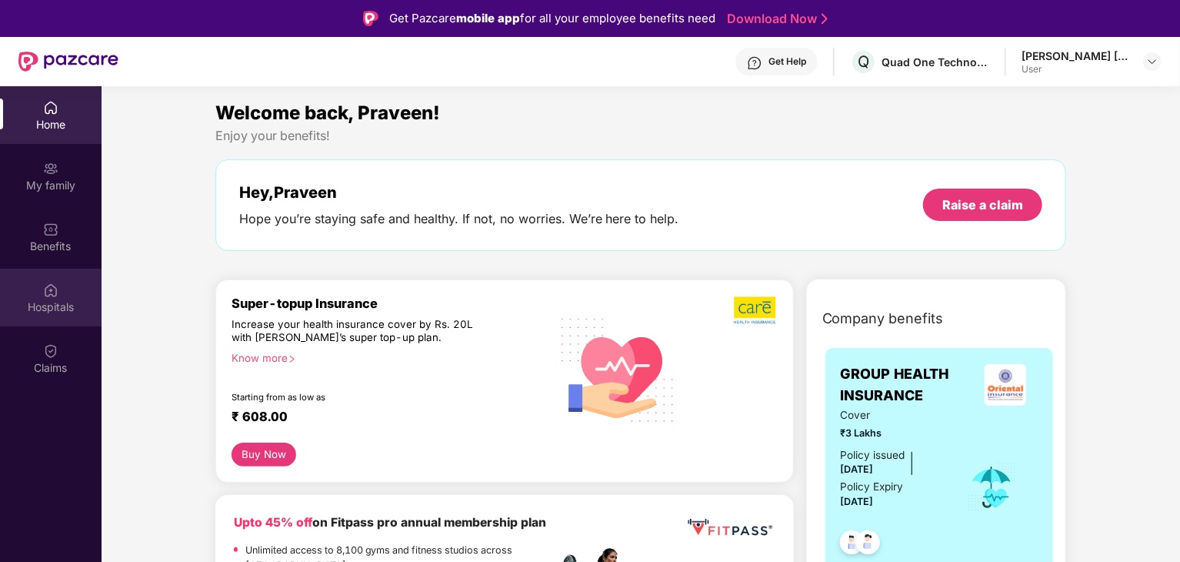
click at [73, 302] on div "Hospitals" at bounding box center [51, 306] width 102 height 15
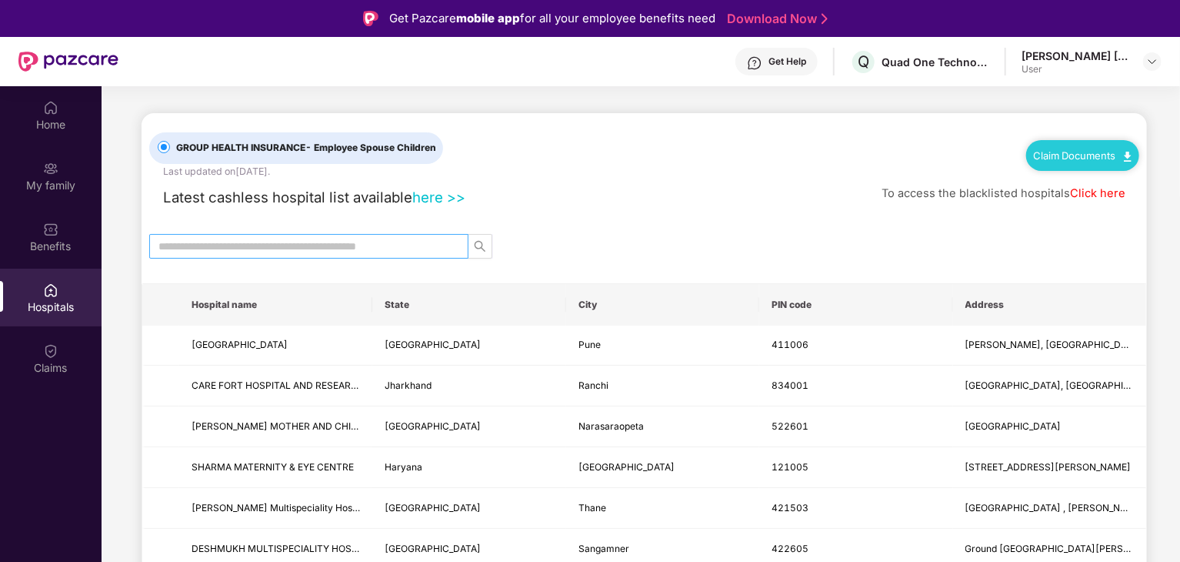
click at [268, 251] on input "text" at bounding box center [302, 246] width 288 height 17
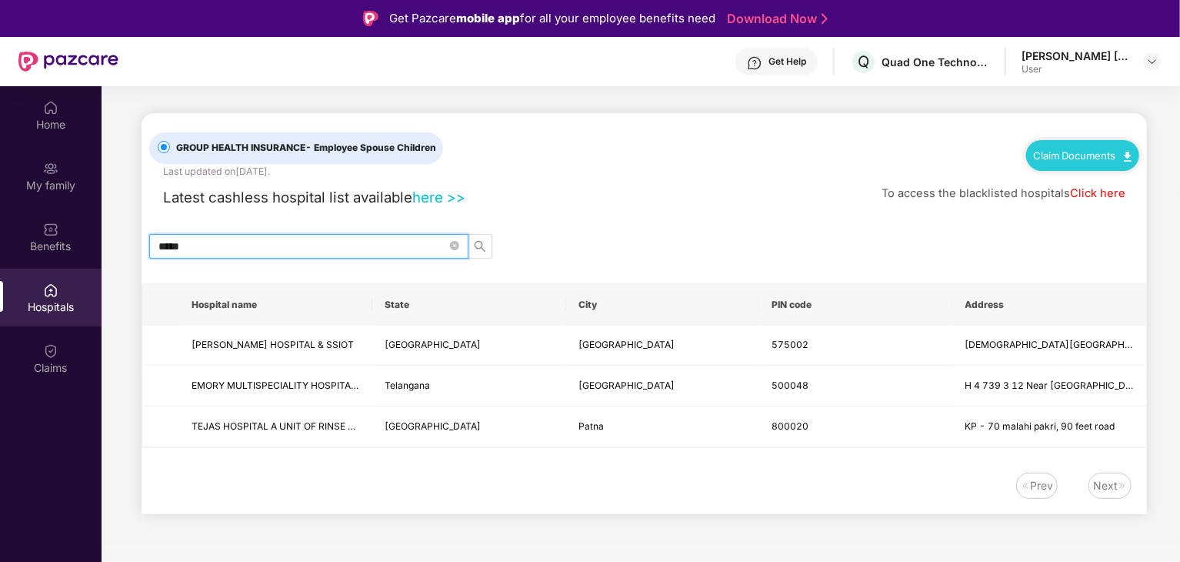
type input "*****"
click at [430, 198] on link "here >>" at bounding box center [438, 196] width 53 height 17
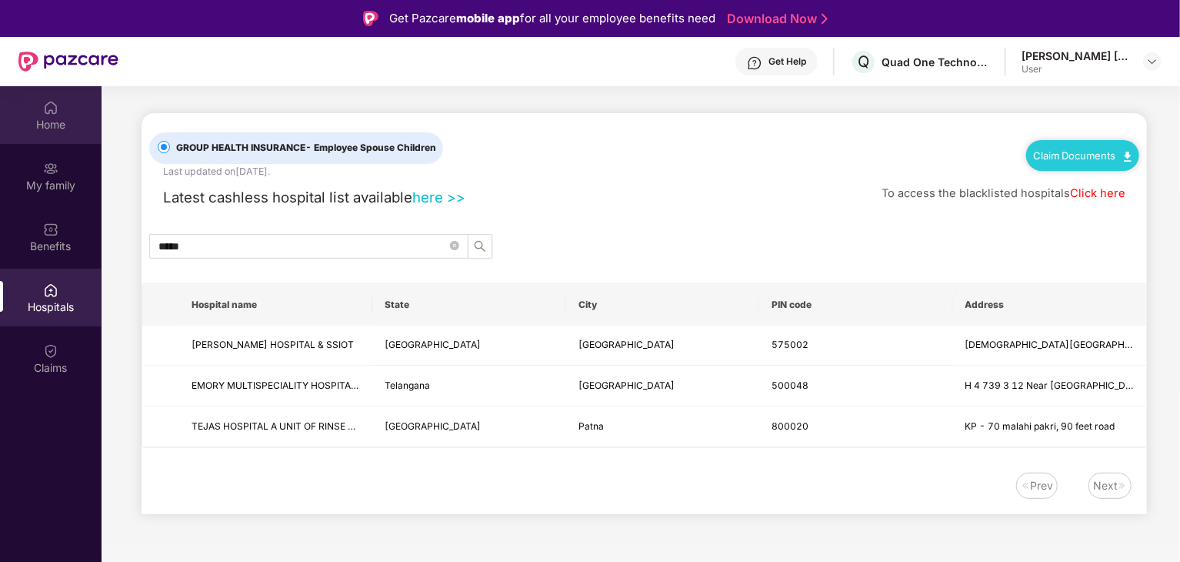
click at [52, 117] on div "Home" at bounding box center [51, 124] width 102 height 15
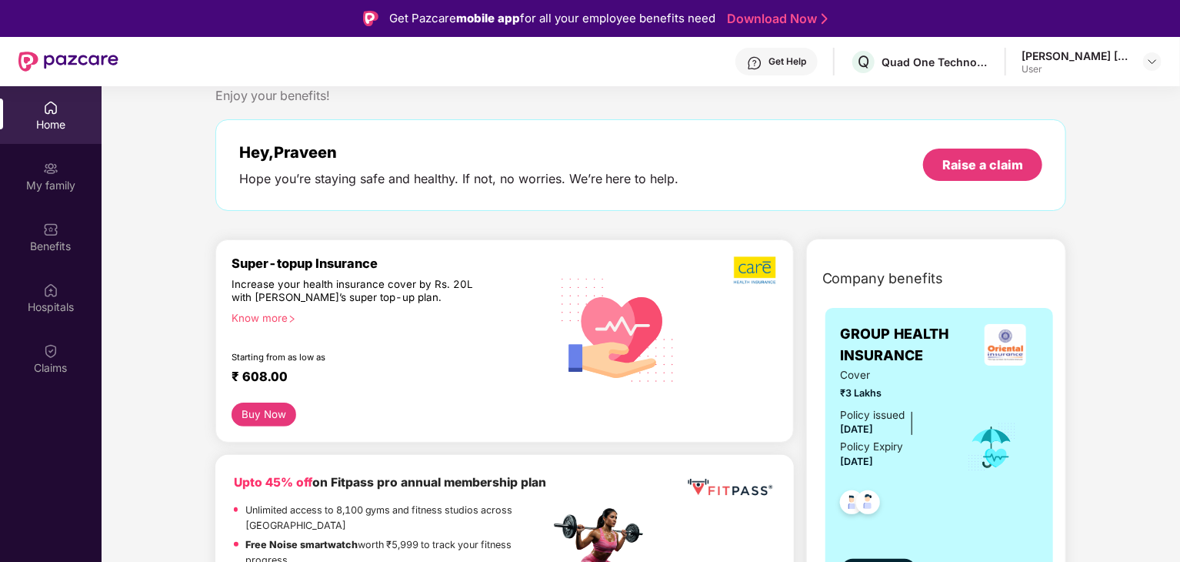
scroll to position [77, 0]
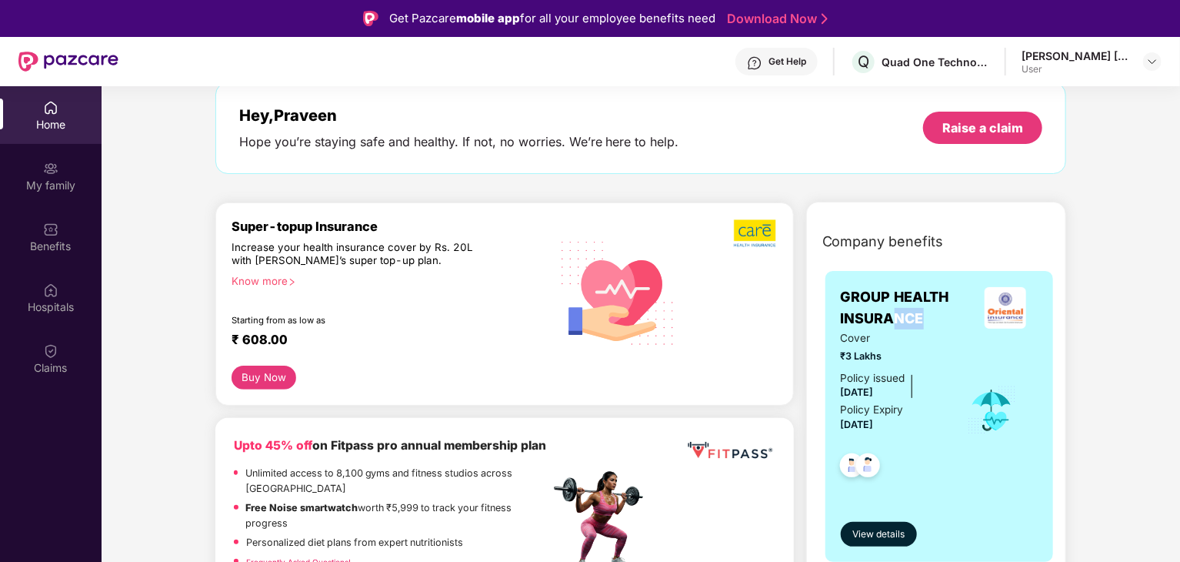
drag, startPoint x: 929, startPoint y: 321, endPoint x: 896, endPoint y: 315, distance: 33.5
click at [896, 315] on span "GROUP HEALTH INSURANCE" at bounding box center [907, 308] width 132 height 44
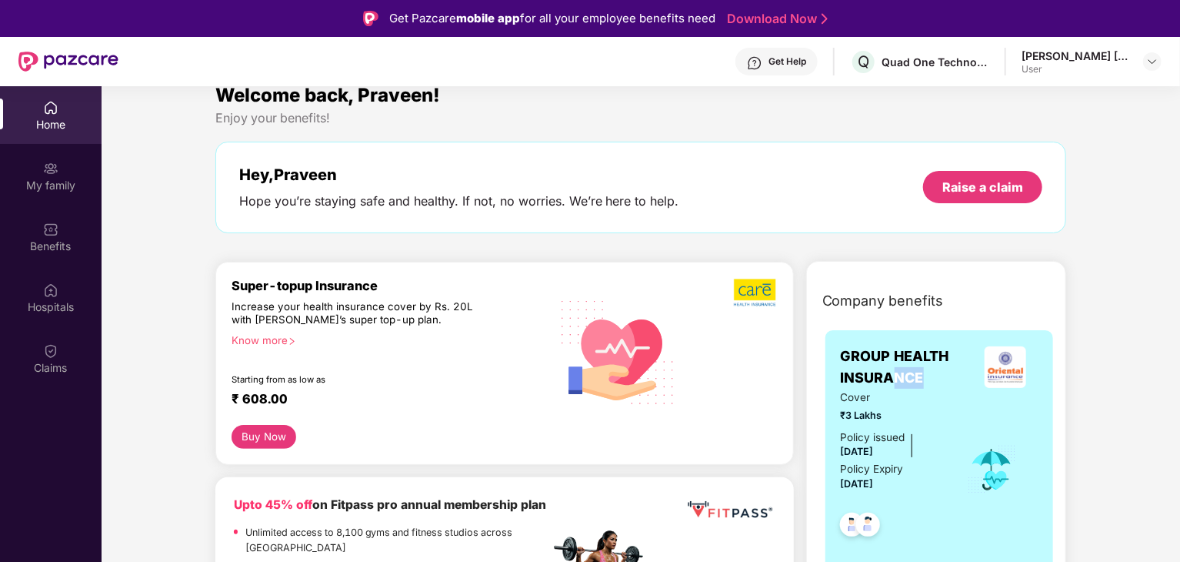
scroll to position [0, 0]
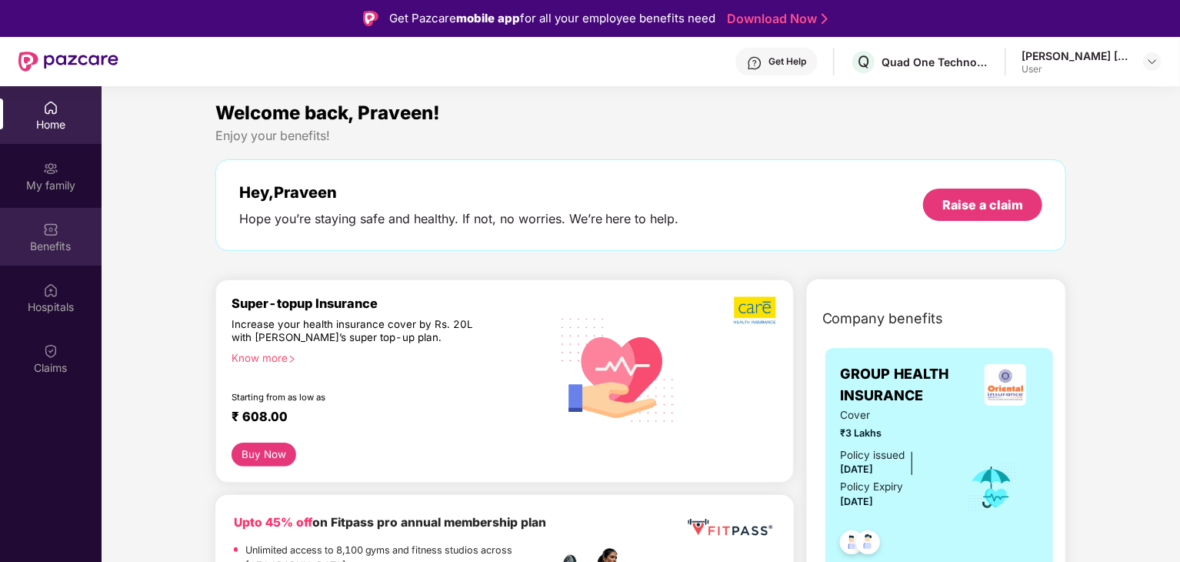
click at [71, 239] on div "Benefits" at bounding box center [51, 245] width 102 height 15
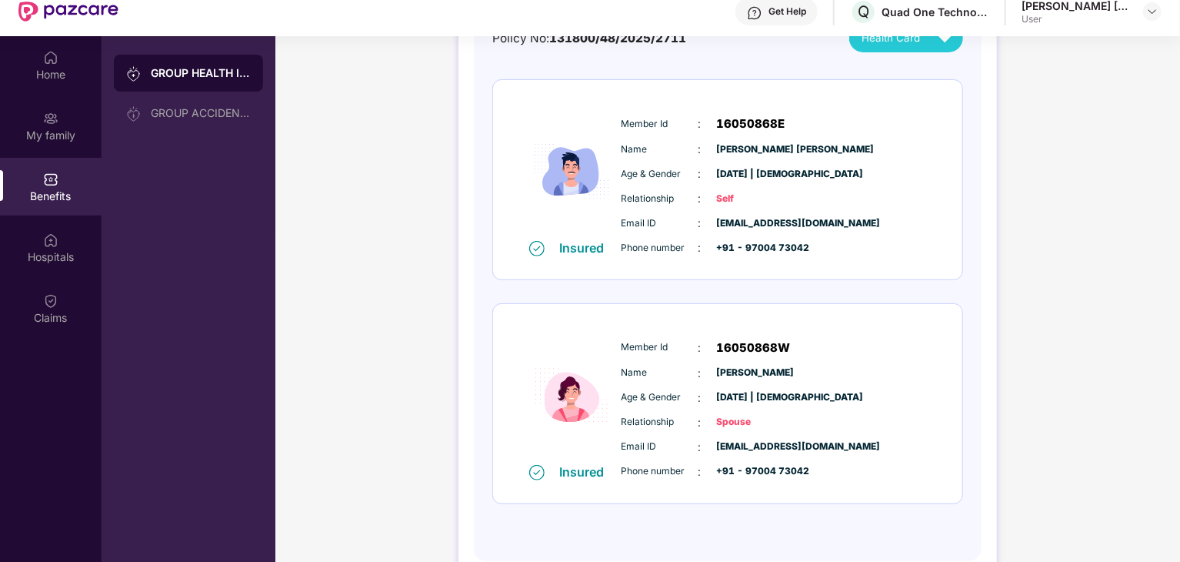
scroll to position [77, 0]
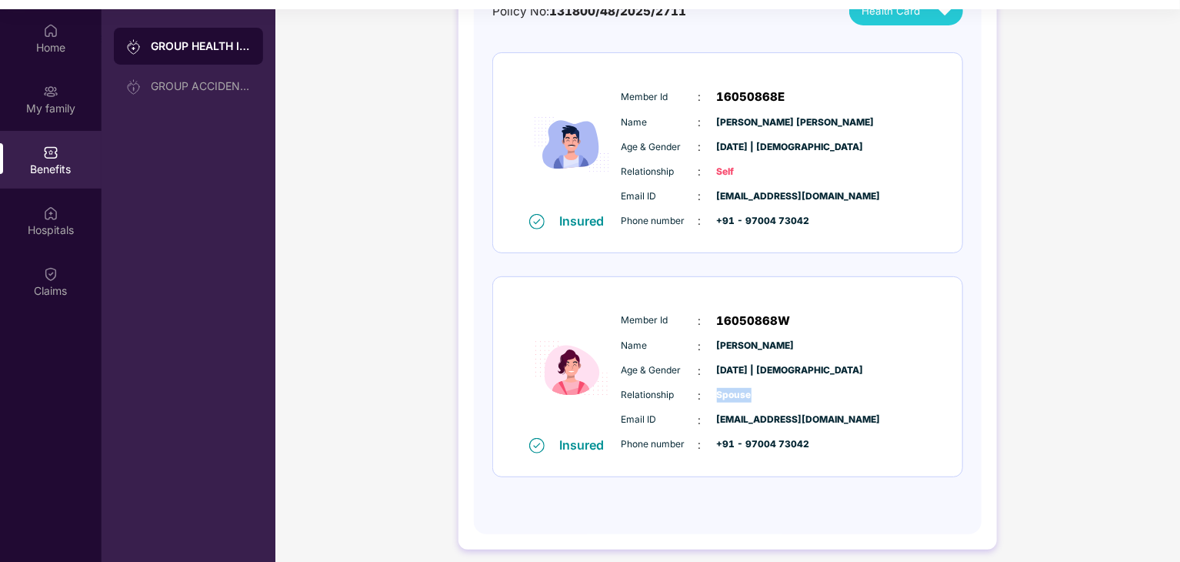
drag, startPoint x: 752, startPoint y: 395, endPoint x: 711, endPoint y: 392, distance: 40.9
click at [711, 392] on div "Relationship : Spouse" at bounding box center [774, 395] width 305 height 17
click at [846, 446] on div "Phone number : +91 - 97004 73042" at bounding box center [774, 444] width 305 height 17
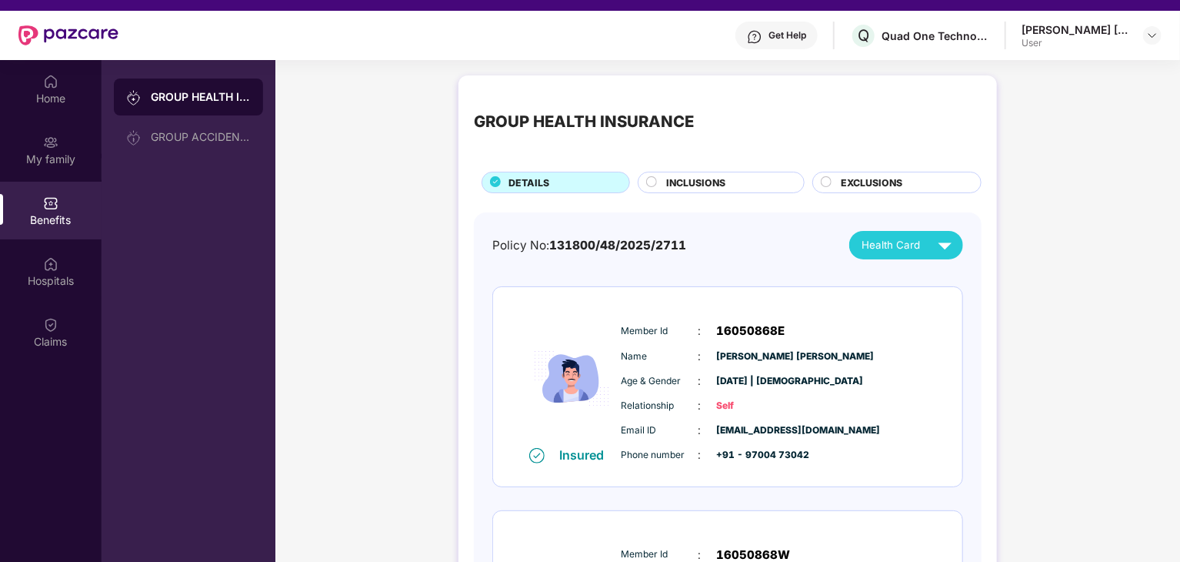
scroll to position [0, 0]
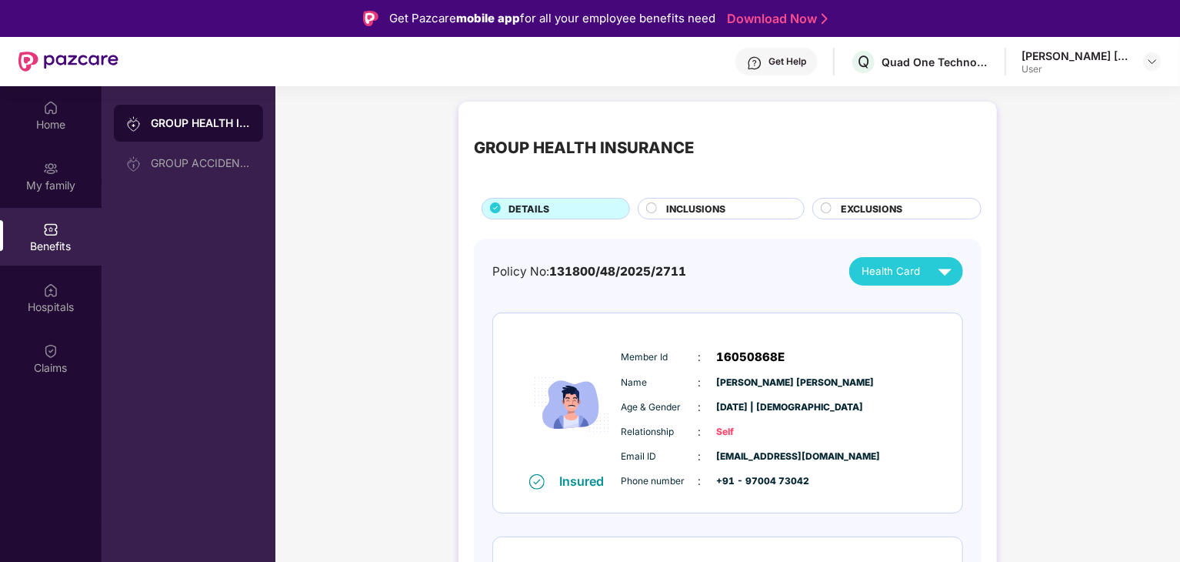
click at [702, 210] on span "INCLUSIONS" at bounding box center [695, 209] width 59 height 15
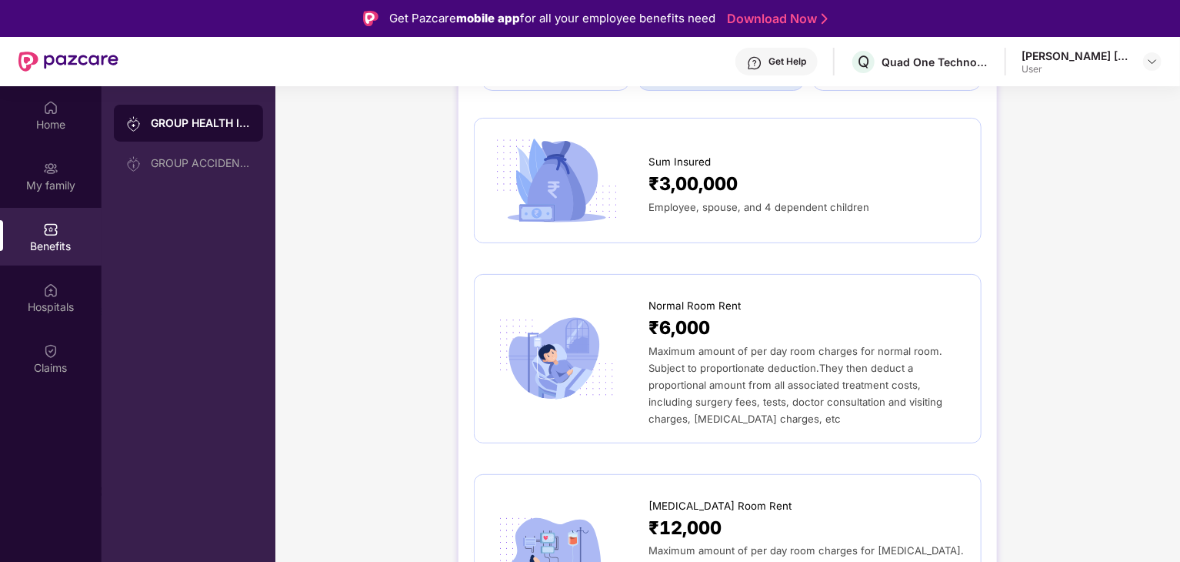
scroll to position [154, 0]
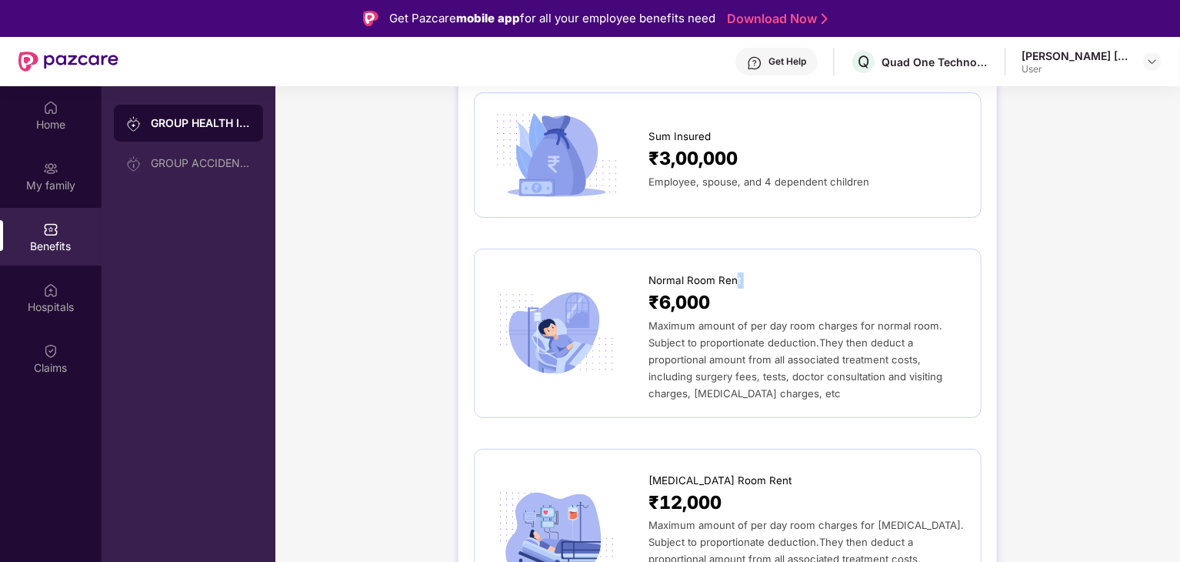
drag, startPoint x: 735, startPoint y: 287, endPoint x: 648, endPoint y: 288, distance: 86.9
click at [648, 288] on div "Normal Room Rent ₹6,000 Maximum amount of per day room charges for normal room.…" at bounding box center [806, 333] width 317 height 137
drag, startPoint x: 737, startPoint y: 304, endPoint x: 657, endPoint y: 315, distance: 80.7
click at [657, 315] on div "₹6,000" at bounding box center [806, 302] width 317 height 28
click at [747, 306] on div "₹6,000" at bounding box center [806, 302] width 317 height 28
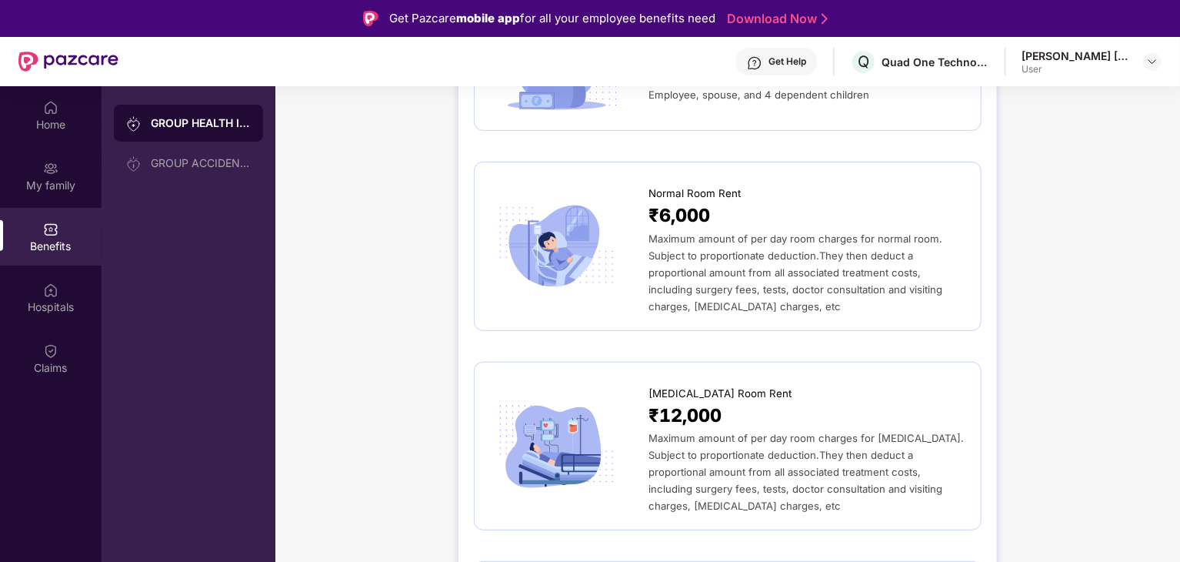
scroll to position [308, 0]
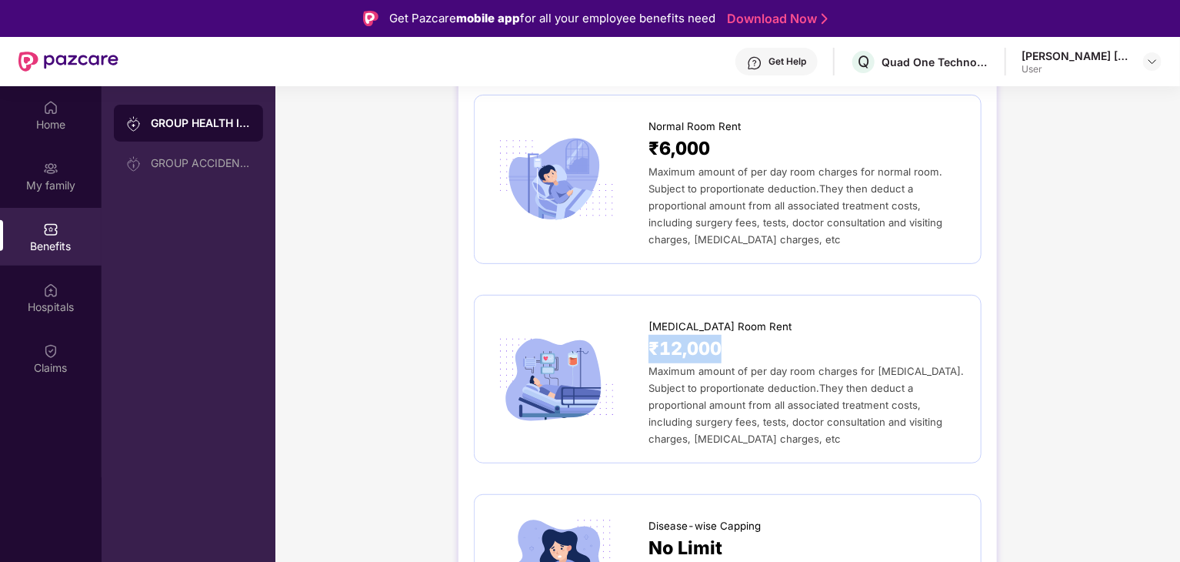
drag, startPoint x: 727, startPoint y: 338, endPoint x: 649, endPoint y: 338, distance: 77.7
click at [649, 338] on div "₹12,000" at bounding box center [806, 349] width 317 height 28
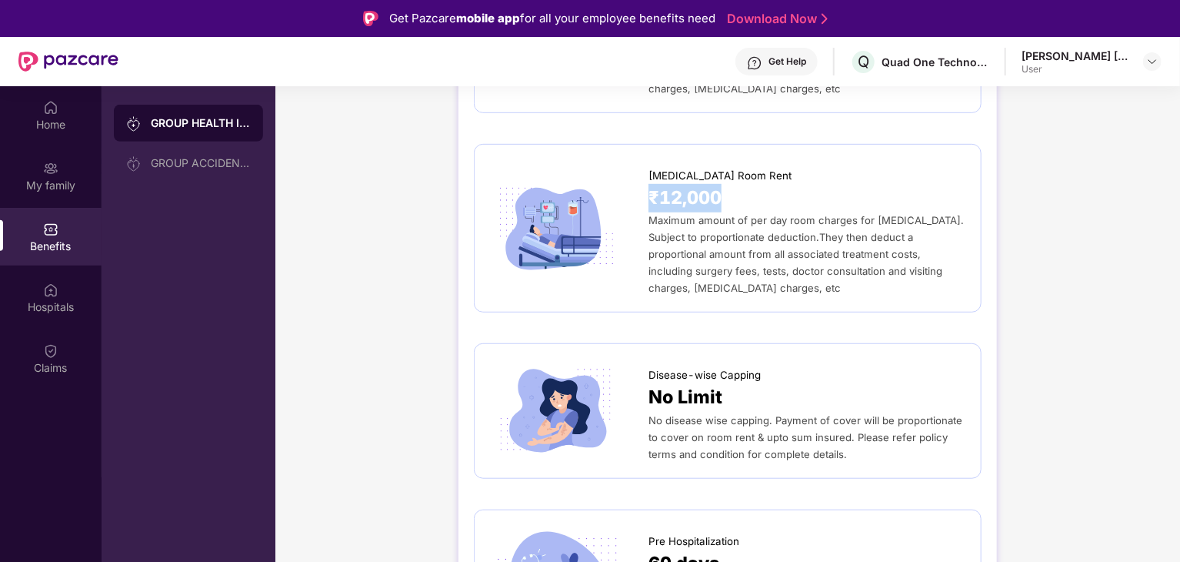
scroll to position [462, 0]
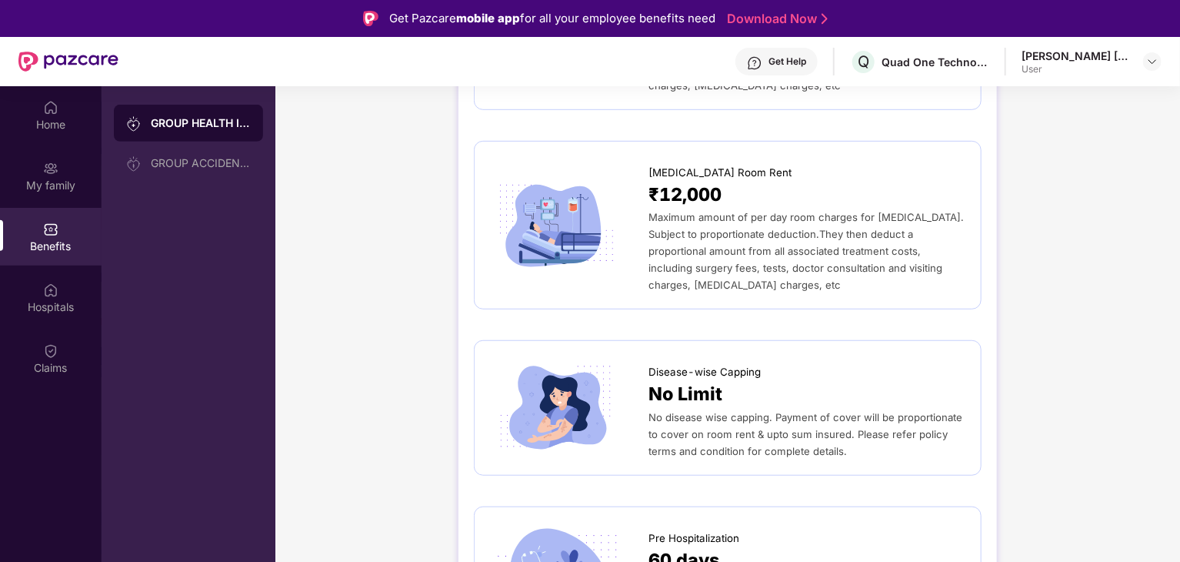
click at [784, 380] on div "No Limit" at bounding box center [806, 394] width 317 height 28
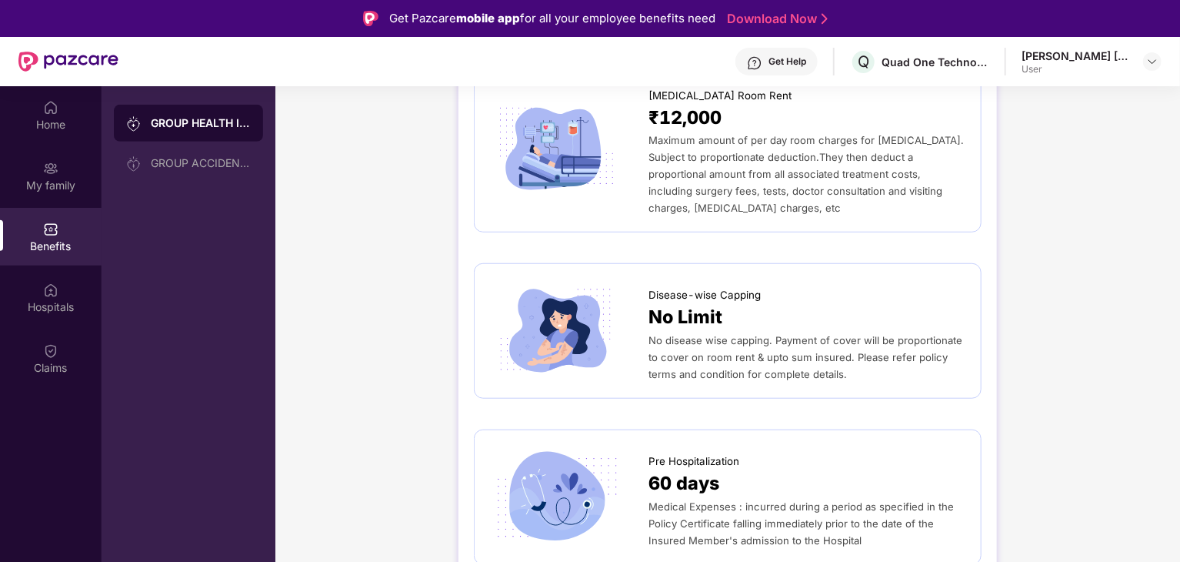
scroll to position [692, 0]
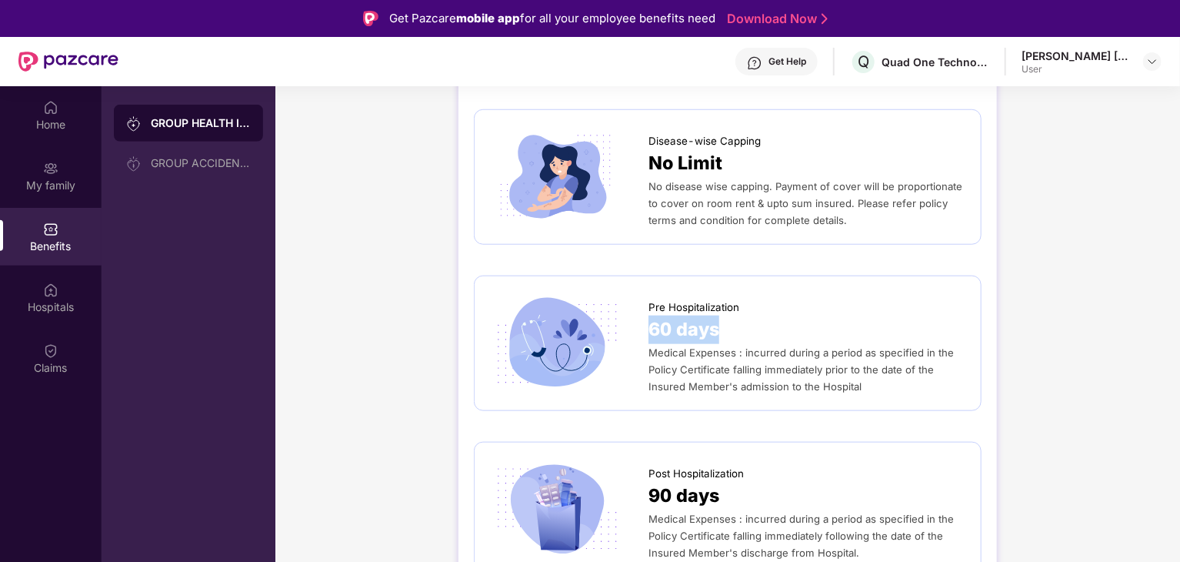
drag, startPoint x: 726, startPoint y: 311, endPoint x: 648, endPoint y: 310, distance: 78.5
click at [648, 315] on div "60 days" at bounding box center [806, 329] width 317 height 28
click at [806, 315] on div "60 days" at bounding box center [806, 329] width 317 height 28
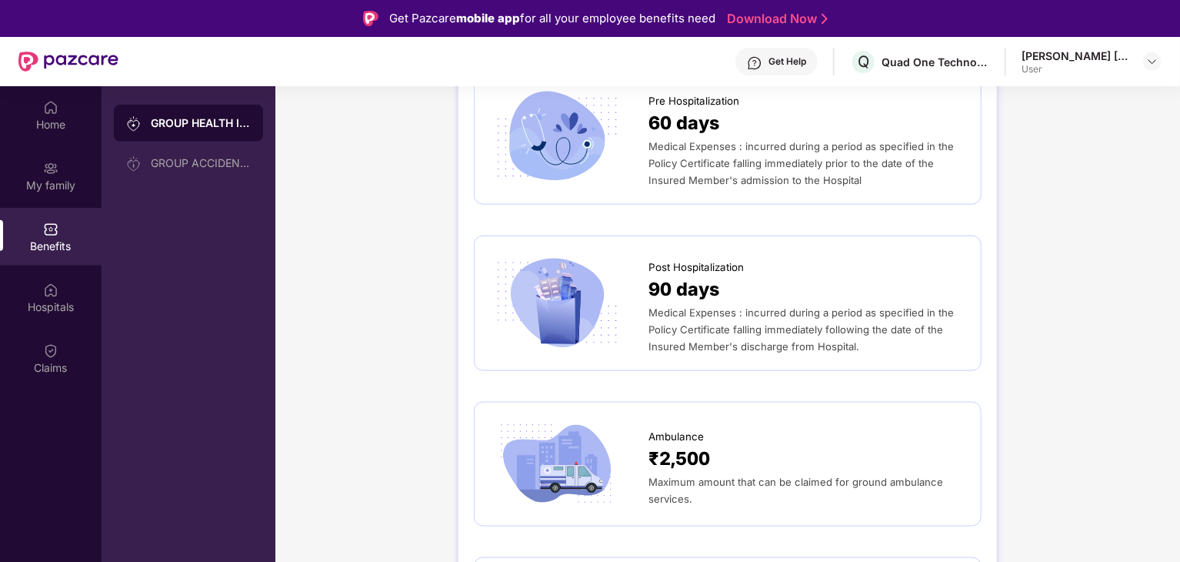
scroll to position [923, 0]
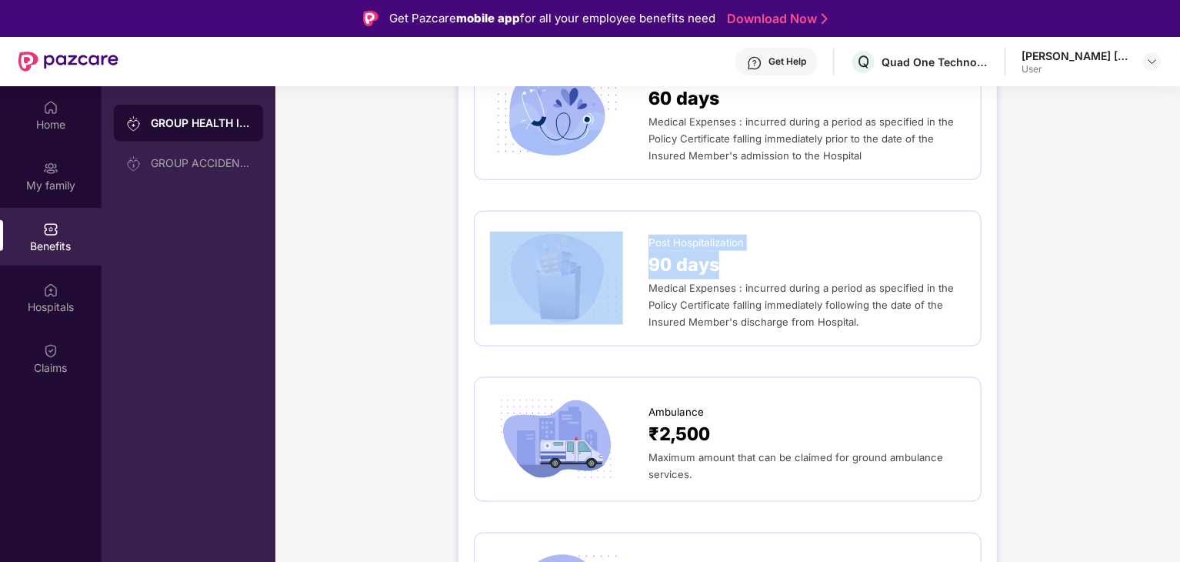
drag, startPoint x: 732, startPoint y: 249, endPoint x: 643, endPoint y: 252, distance: 88.5
click at [643, 252] on div "Post Hospitalization 90 days Medical Expenses : incurred during a period as spe…" at bounding box center [727, 278] width 475 height 103
click at [735, 259] on div "90 days" at bounding box center [806, 265] width 317 height 28
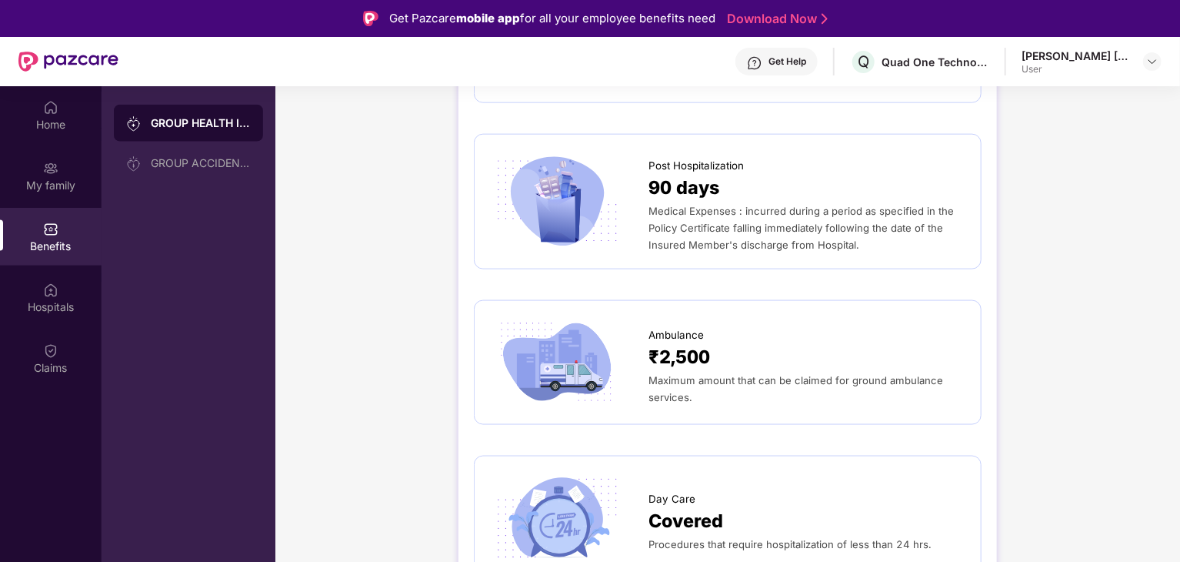
scroll to position [1077, 0]
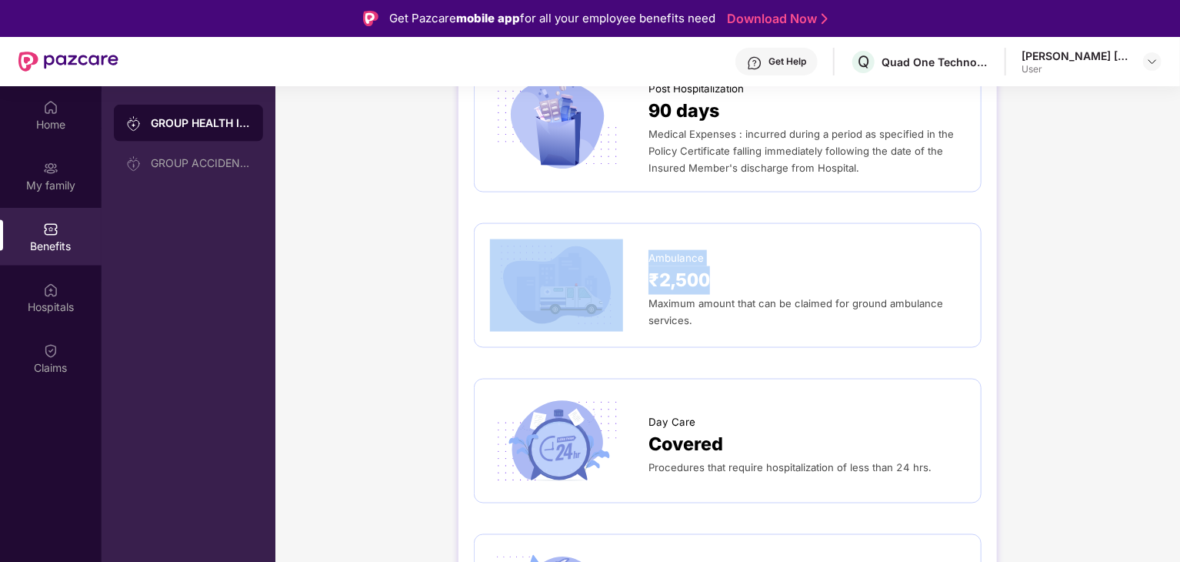
drag, startPoint x: 730, startPoint y: 262, endPoint x: 594, endPoint y: 262, distance: 136.2
click at [594, 262] on div "Ambulance ₹2,500 Maximum amount that can be claimed for ground ambulance servic…" at bounding box center [727, 285] width 475 height 92
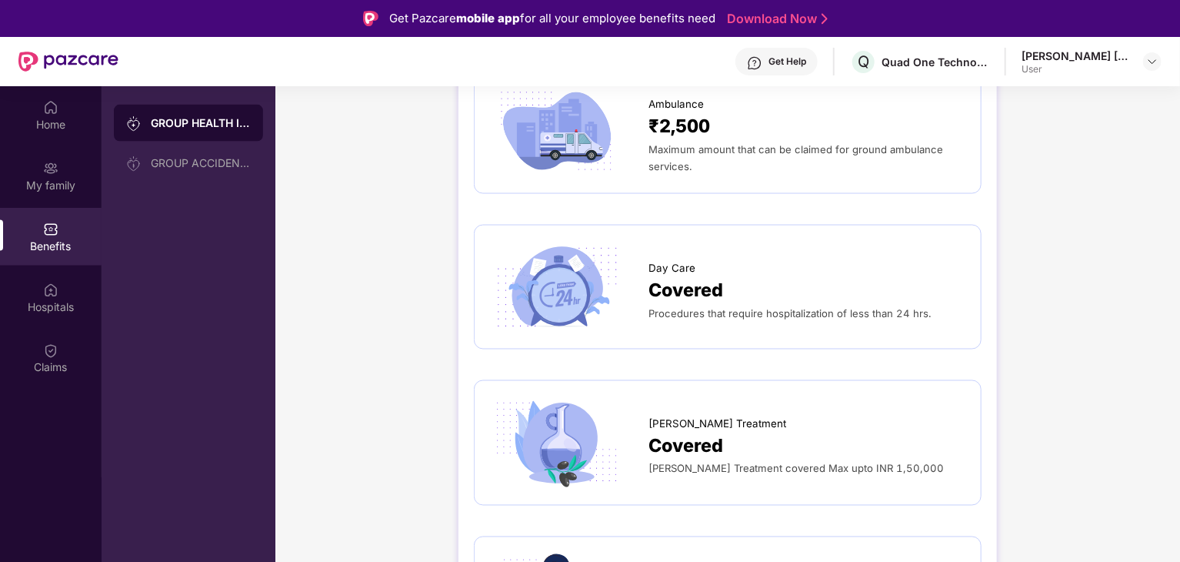
click at [731, 276] on div "Covered" at bounding box center [806, 290] width 317 height 28
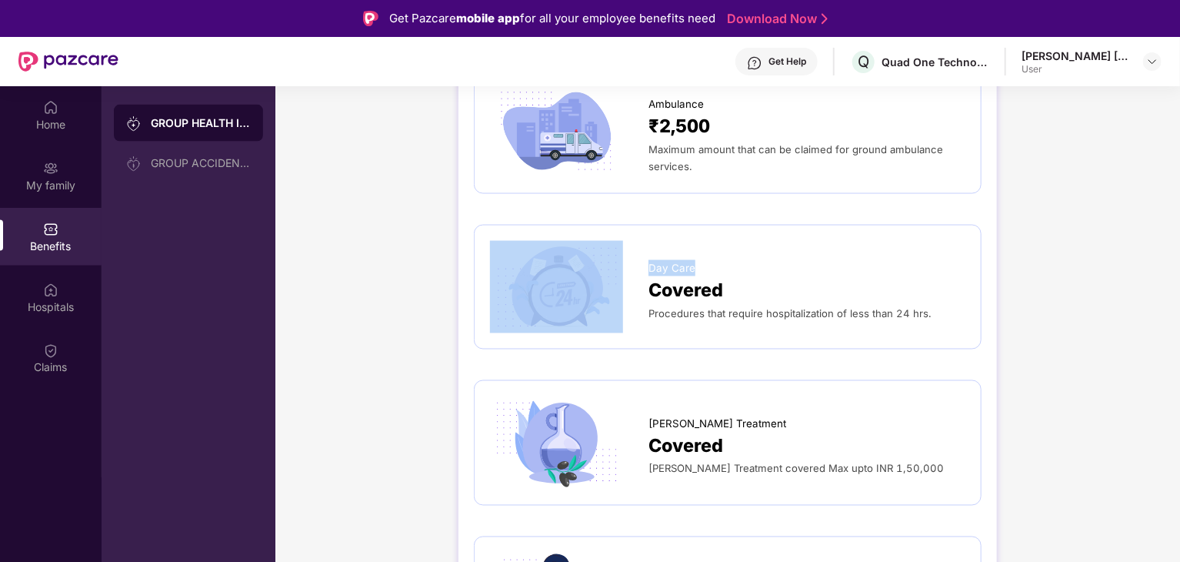
drag, startPoint x: 768, startPoint y: 259, endPoint x: 468, endPoint y: 259, distance: 300.0
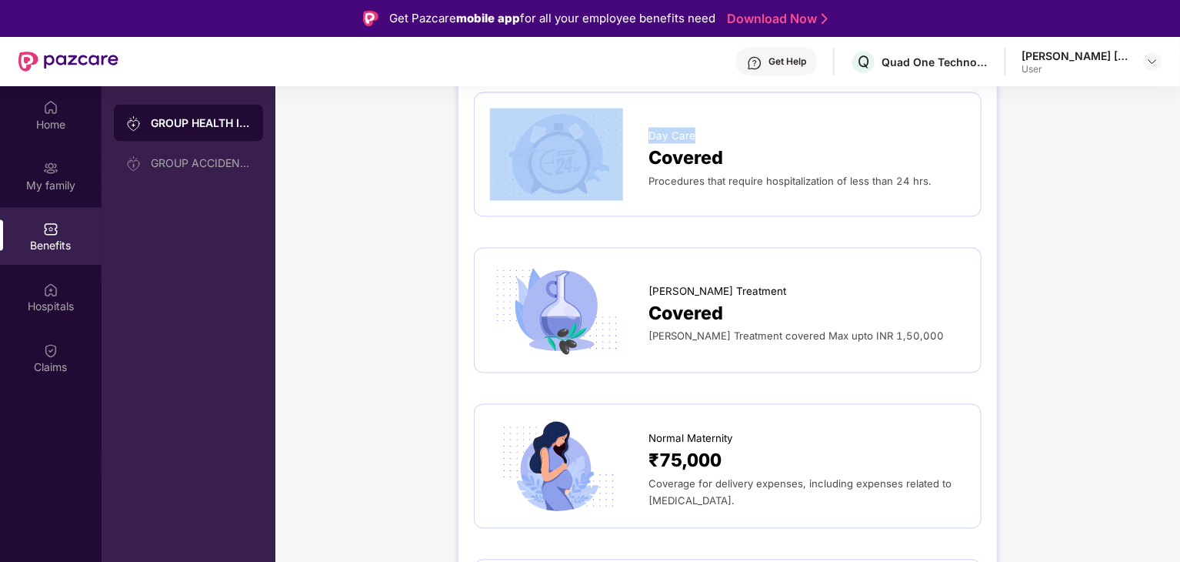
scroll to position [1385, 0]
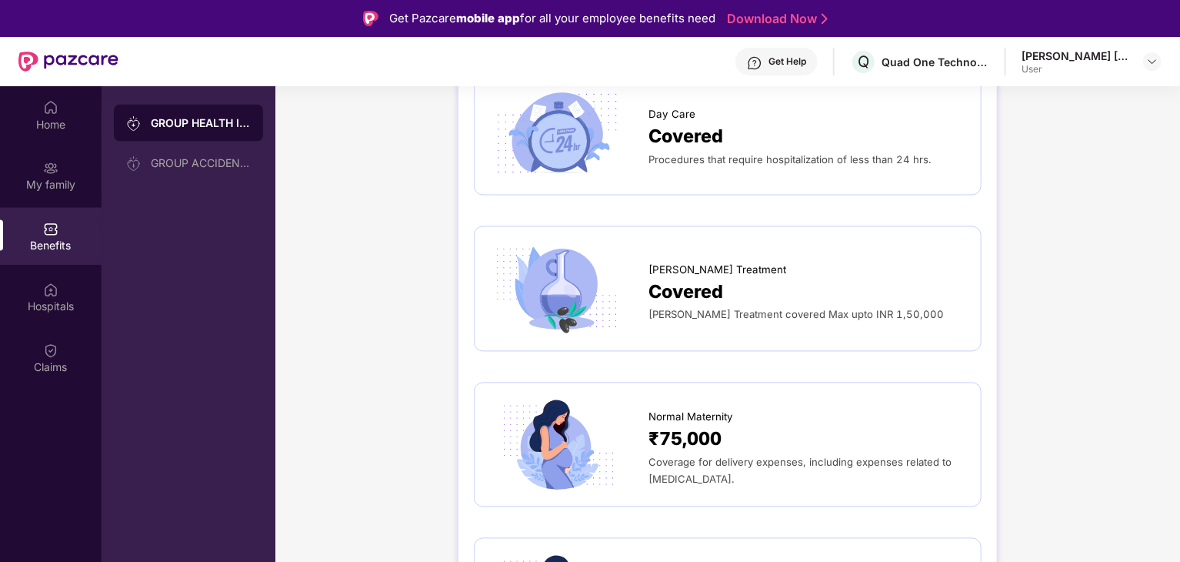
click at [763, 278] on div "Covered" at bounding box center [806, 292] width 317 height 28
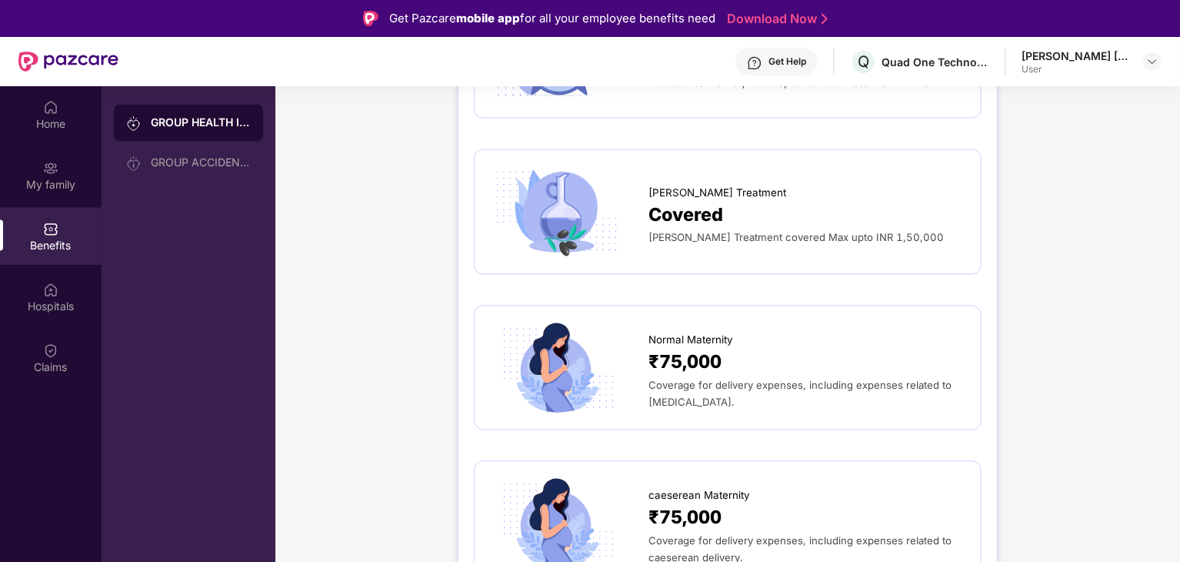
scroll to position [1538, 0]
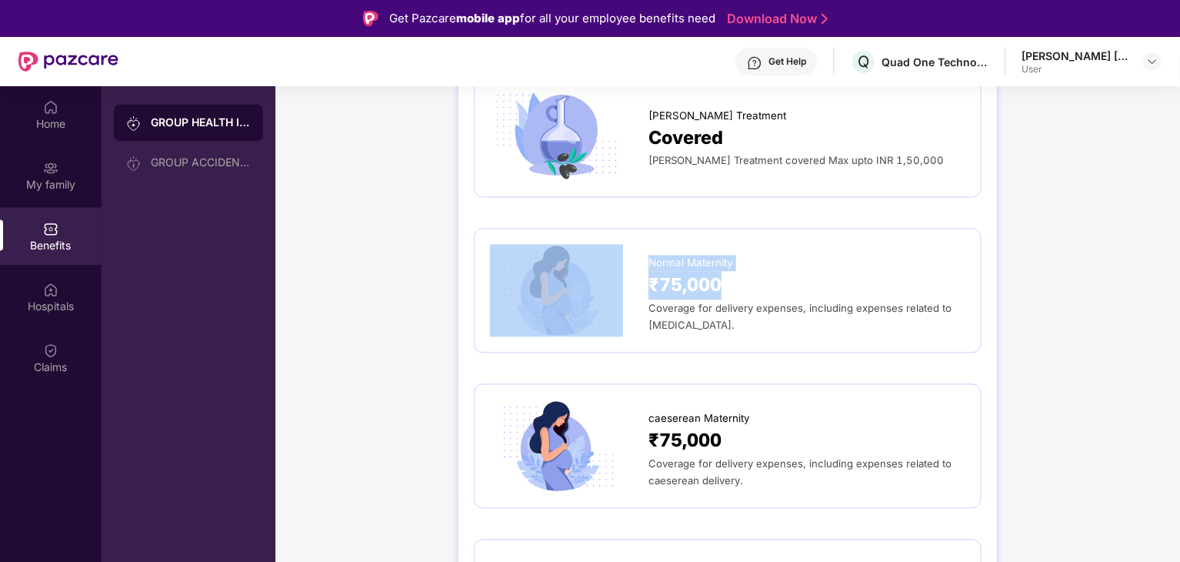
drag, startPoint x: 742, startPoint y: 262, endPoint x: 628, endPoint y: 268, distance: 114.0
click at [628, 268] on div "Normal Maternity ₹75,000 Coverage for delivery expenses, including expenses rel…" at bounding box center [727, 291] width 475 height 92
click at [781, 272] on div "₹75,000" at bounding box center [806, 286] width 317 height 28
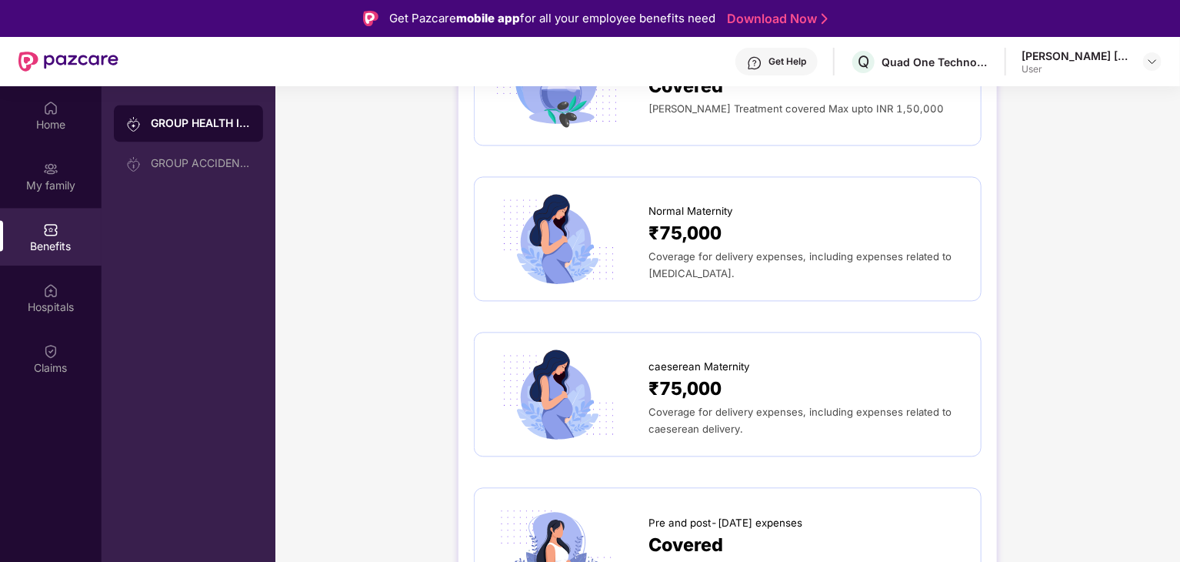
scroll to position [1615, 0]
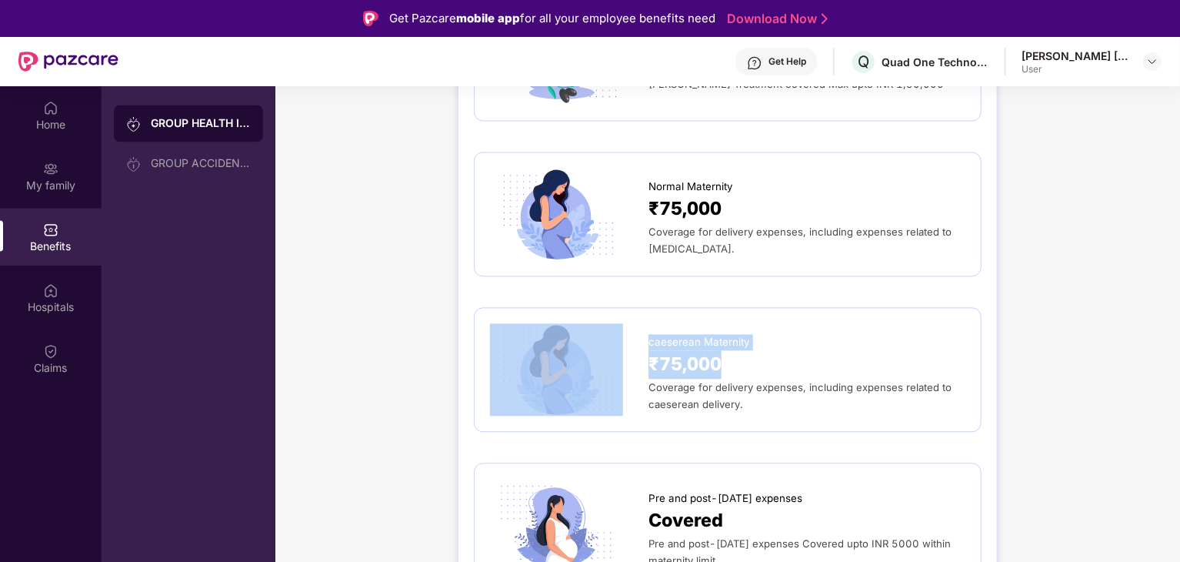
drag, startPoint x: 748, startPoint y: 345, endPoint x: 636, endPoint y: 342, distance: 111.6
click at [636, 342] on div "caeserean Maternity ₹75,000 Coverage for delivery expenses, including expenses …" at bounding box center [727, 369] width 475 height 92
click at [738, 355] on div "₹75,000" at bounding box center [806, 364] width 317 height 28
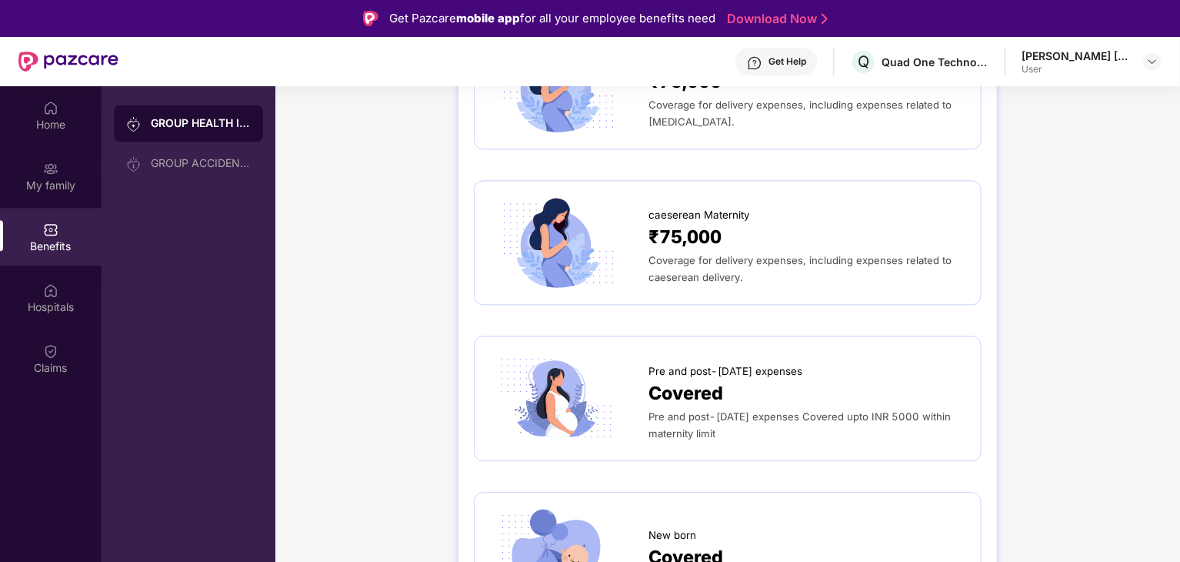
scroll to position [1769, 0]
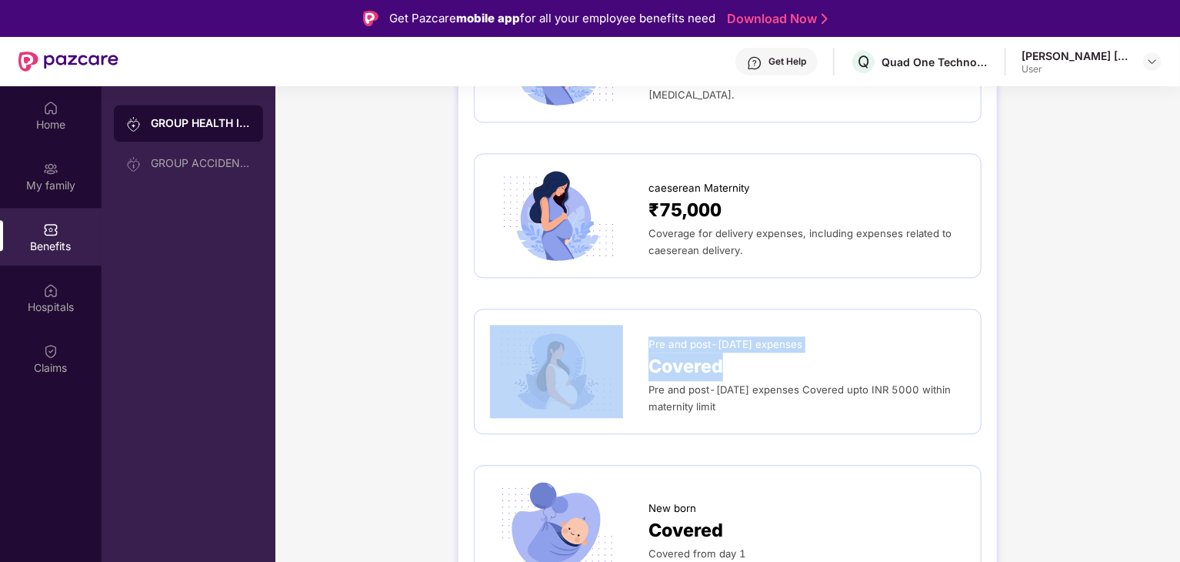
drag, startPoint x: 735, startPoint y: 344, endPoint x: 628, endPoint y: 352, distance: 108.0
click at [628, 352] on div "Pre and post-[DATE] expenses Covered Pre and post-[DATE] expenses Covered upto …" at bounding box center [727, 371] width 475 height 92
click at [738, 352] on div "Covered" at bounding box center [806, 366] width 317 height 28
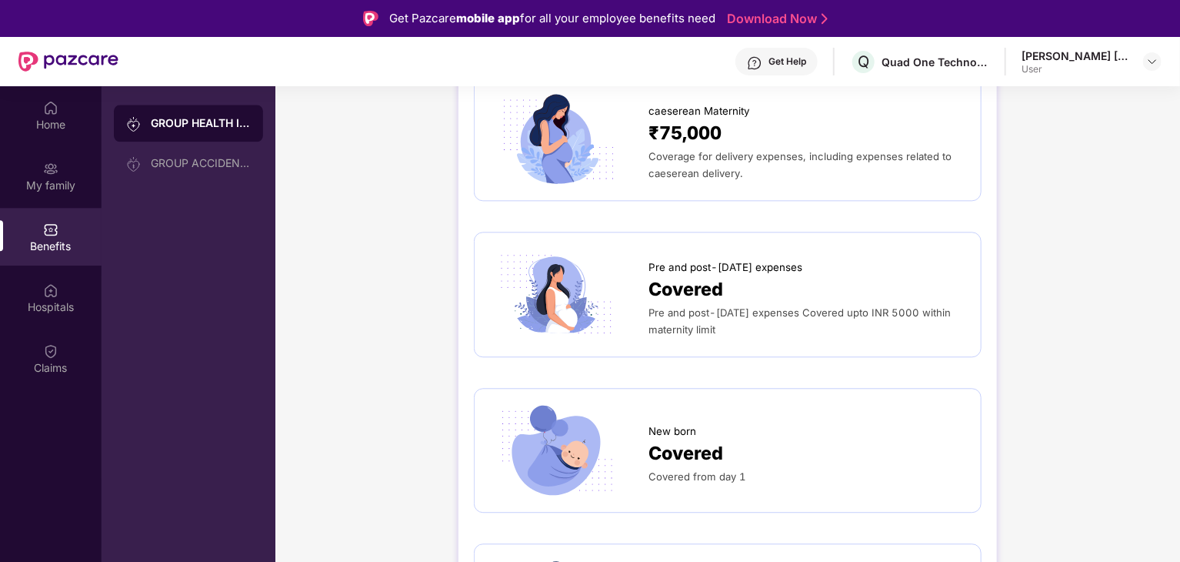
scroll to position [1923, 0]
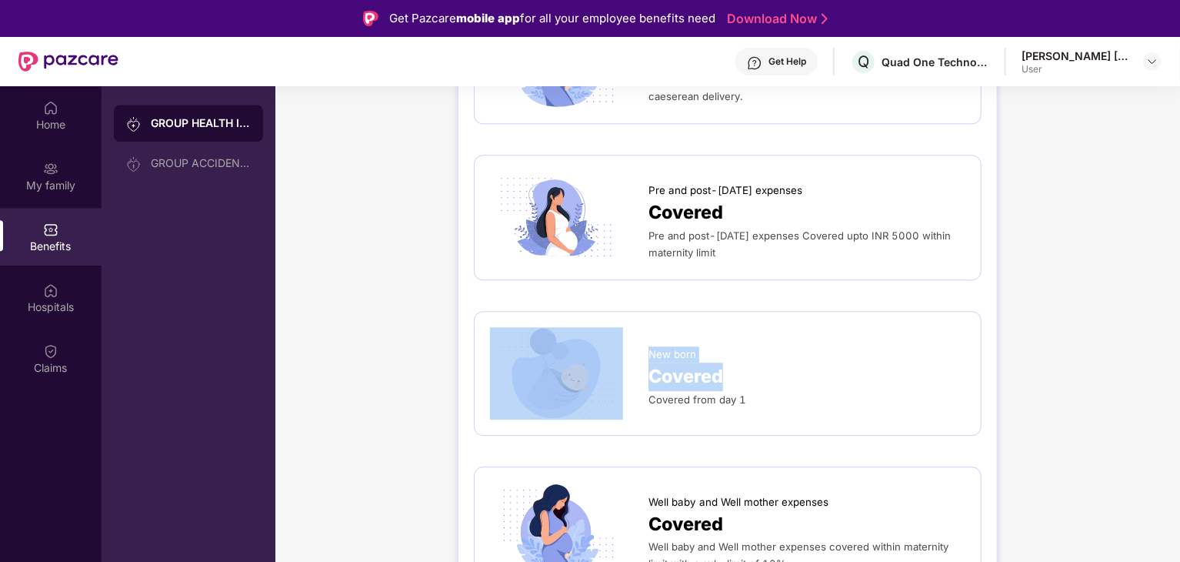
drag, startPoint x: 739, startPoint y: 356, endPoint x: 635, endPoint y: 358, distance: 103.9
click at [635, 358] on div "New born Covered Covered from day 1" at bounding box center [727, 373] width 475 height 92
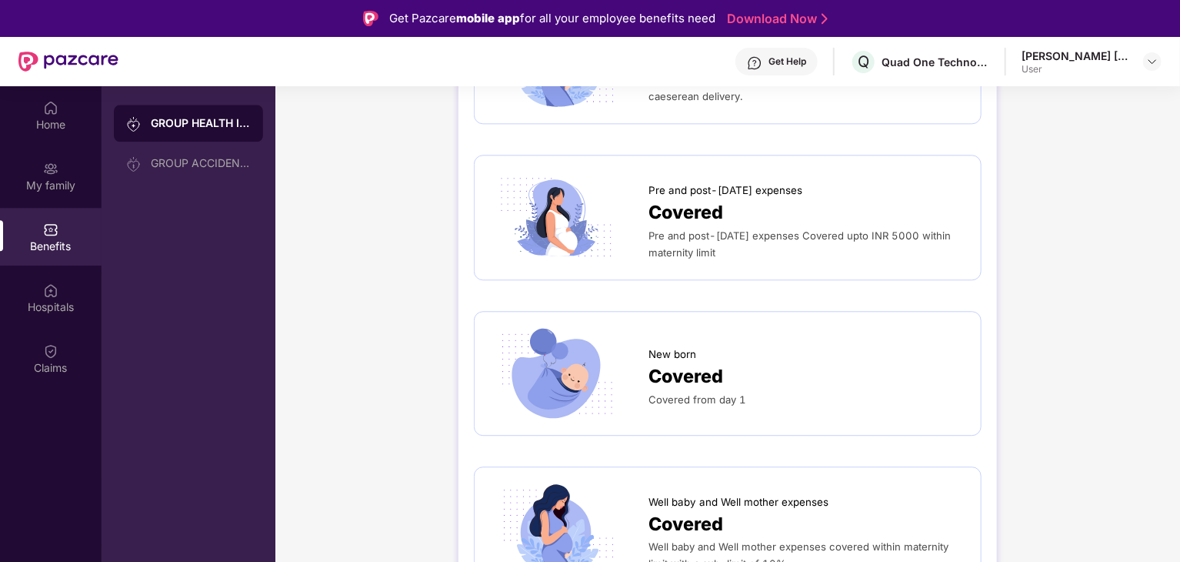
click at [748, 391] on div "Covered from day 1" at bounding box center [806, 399] width 317 height 17
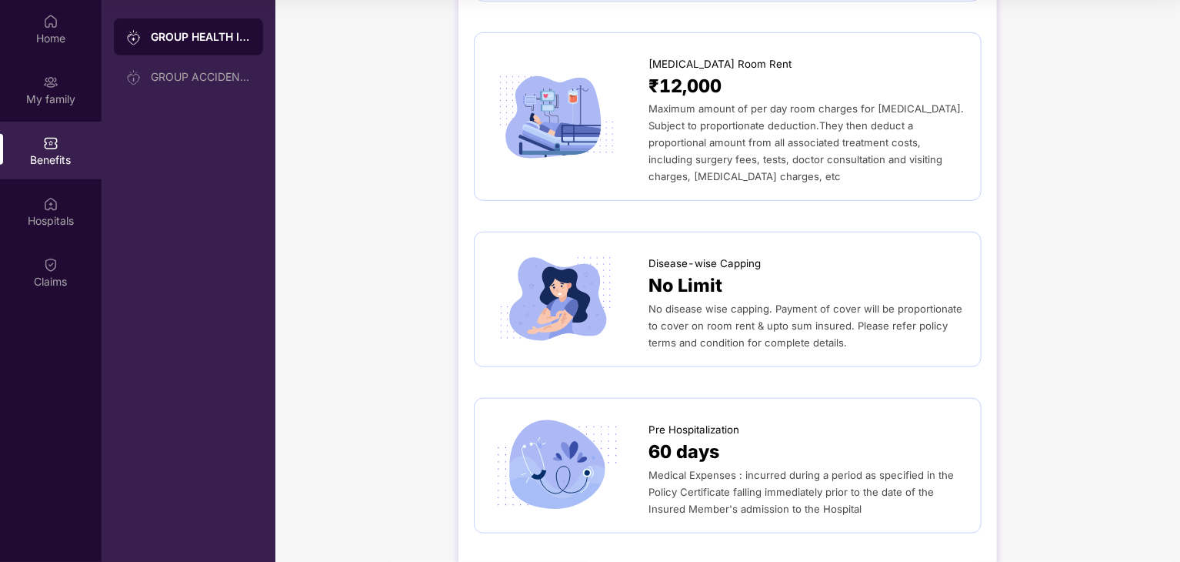
scroll to position [336, 0]
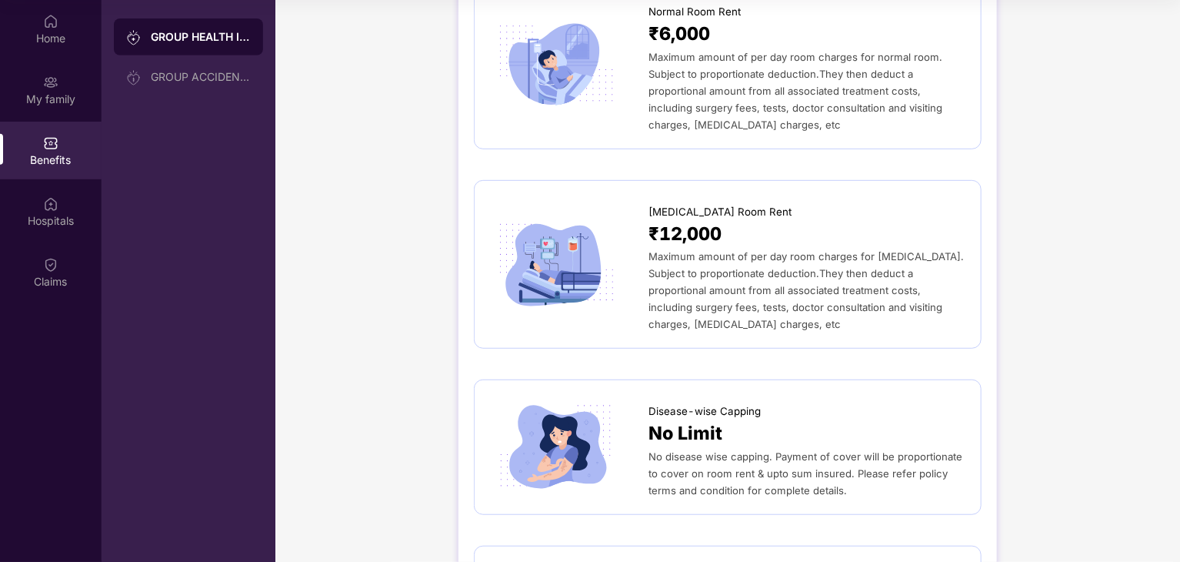
drag, startPoint x: 175, startPoint y: 87, endPoint x: 184, endPoint y: 106, distance: 21.3
click at [175, 87] on div "GROUP ACCIDENTAL INSURANCE" at bounding box center [188, 76] width 149 height 37
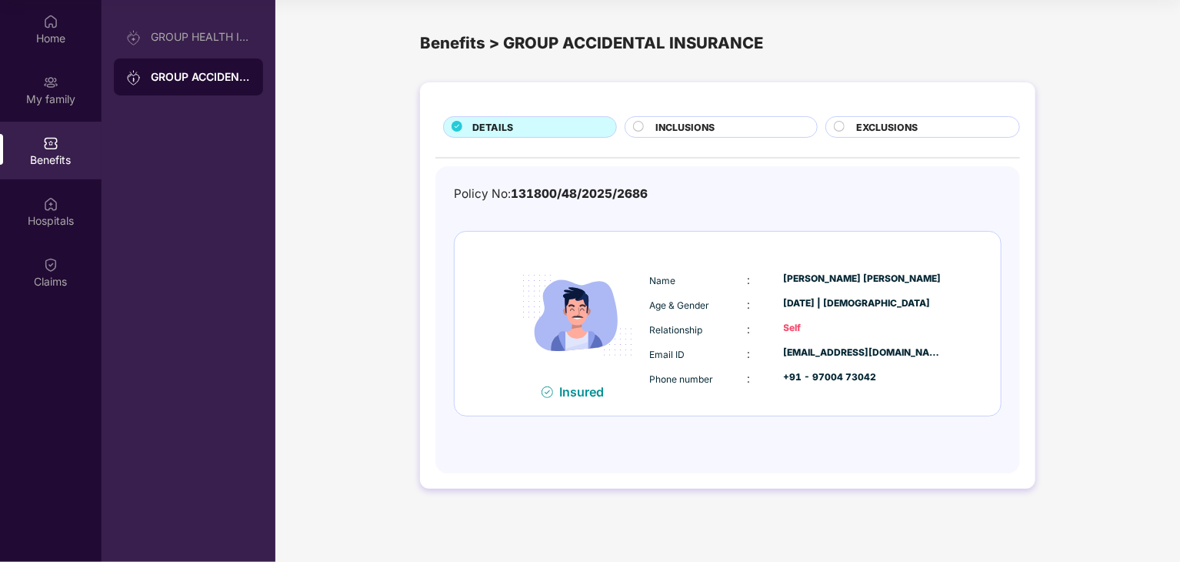
click at [686, 118] on div "INCLUSIONS" at bounding box center [721, 127] width 192 height 22
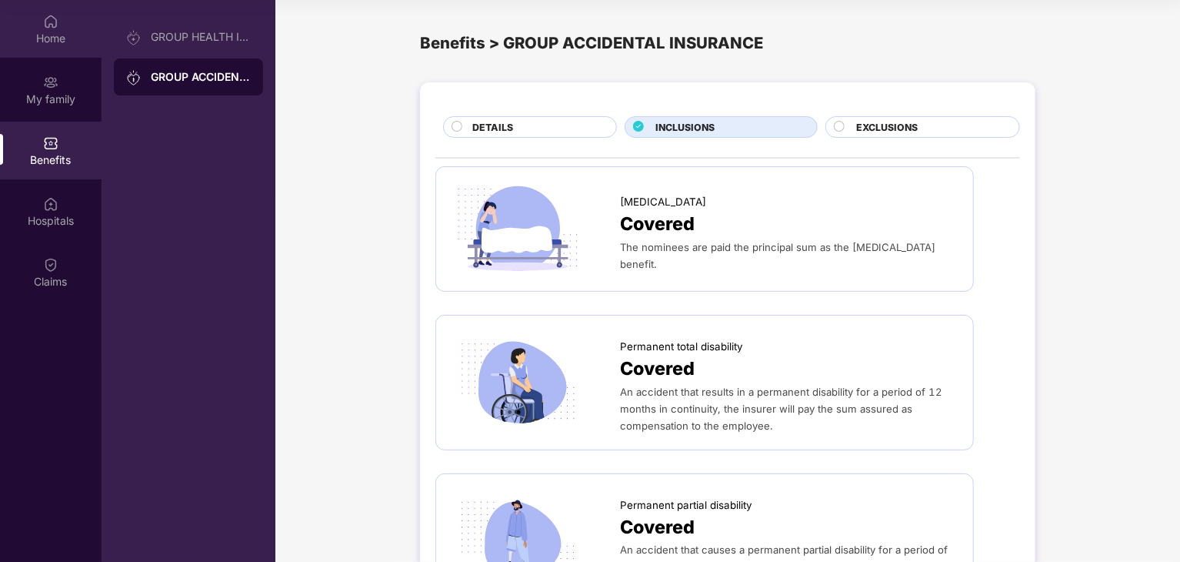
click at [68, 25] on div "Home" at bounding box center [51, 29] width 102 height 58
